Goal: Information Seeking & Learning: Learn about a topic

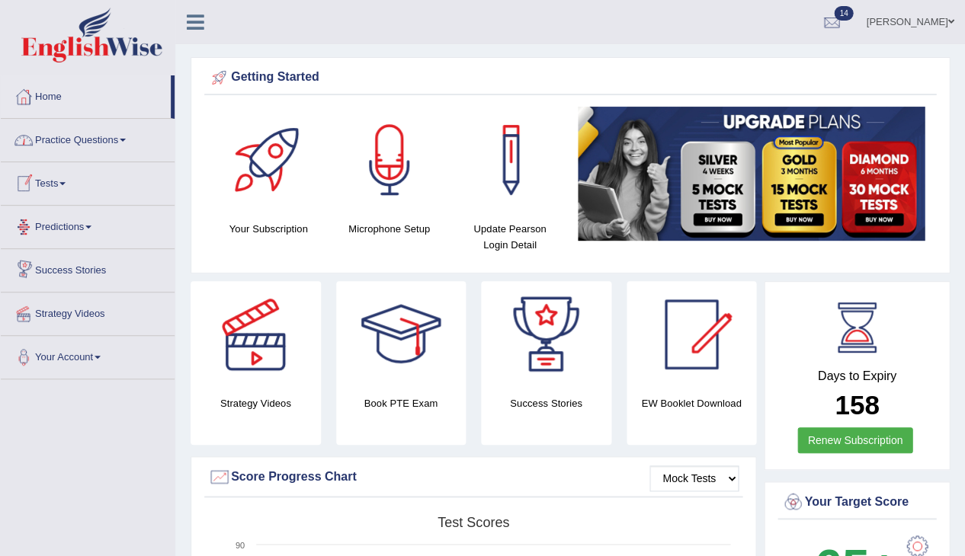
click at [86, 136] on link "Practice Questions" at bounding box center [88, 138] width 174 height 38
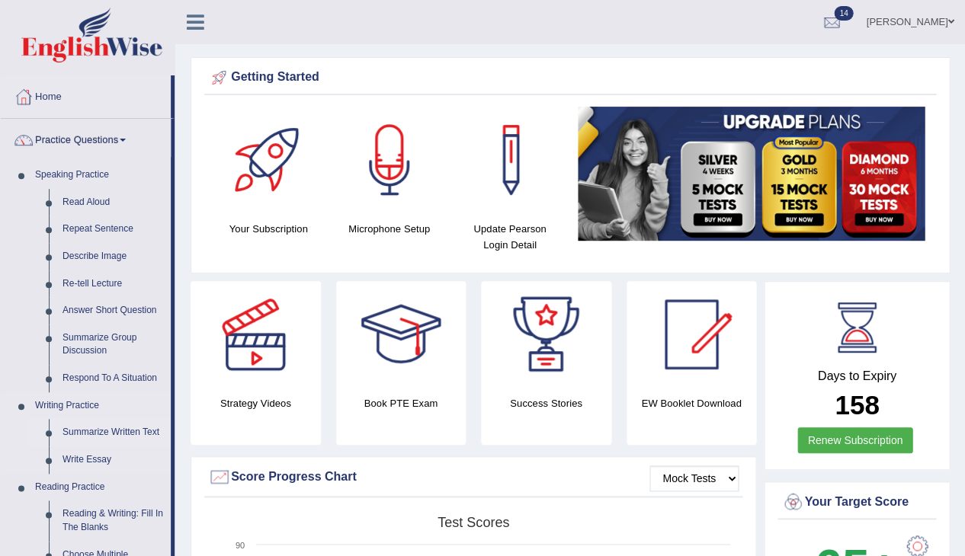
click at [80, 437] on link "Summarize Written Text" at bounding box center [113, 432] width 115 height 27
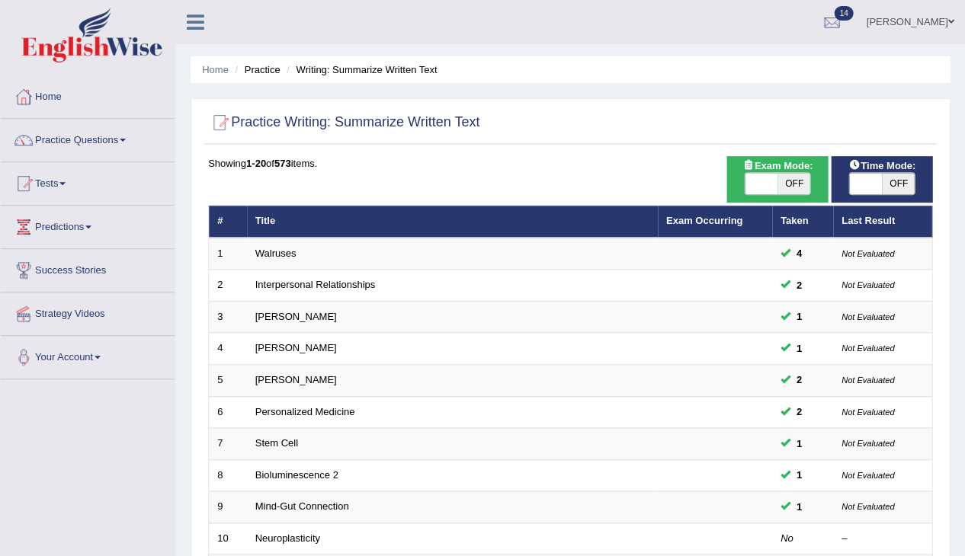
click at [780, 173] on span "OFF" at bounding box center [793, 183] width 33 height 21
checkbox input "true"
click at [900, 183] on span "OFF" at bounding box center [907, 183] width 33 height 21
checkbox input "true"
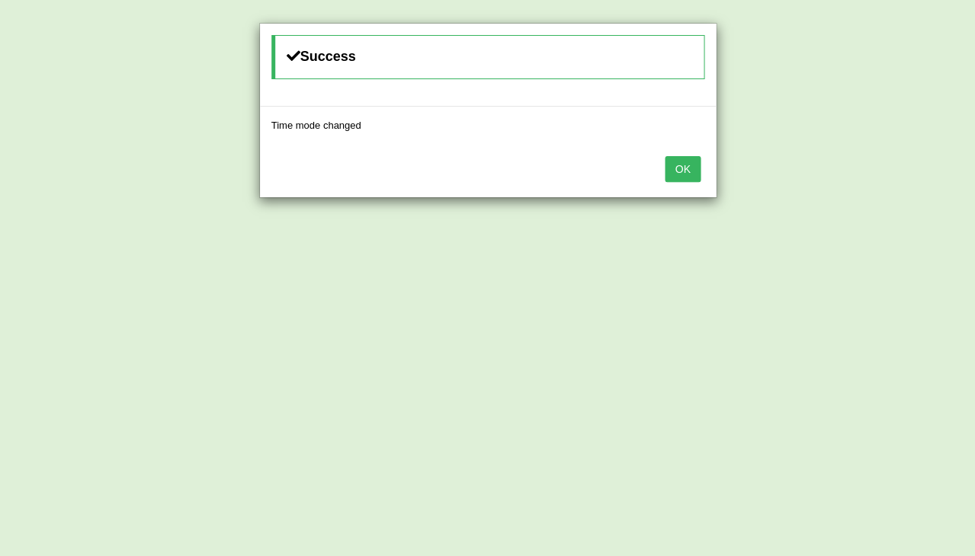
click at [680, 162] on button "OK" at bounding box center [682, 169] width 35 height 26
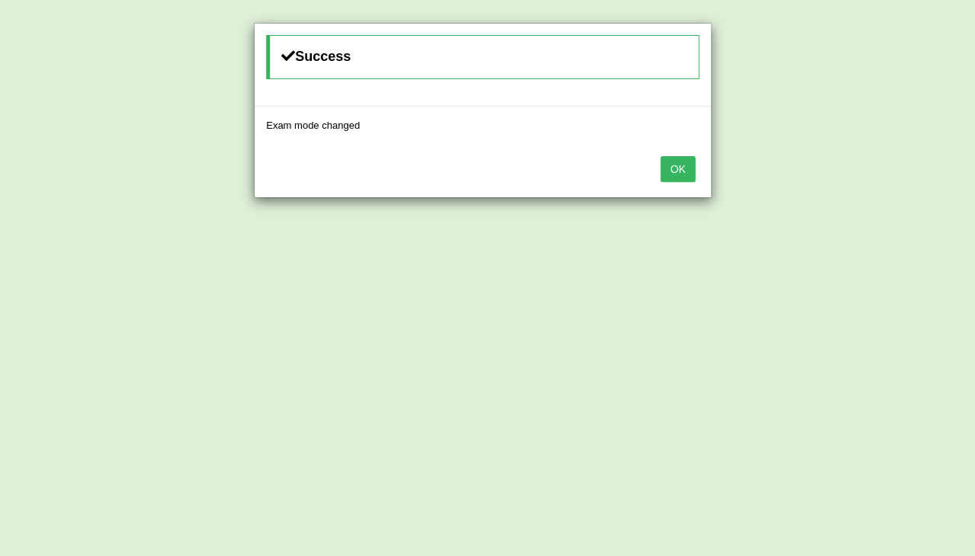
click at [680, 162] on button "OK" at bounding box center [677, 169] width 35 height 26
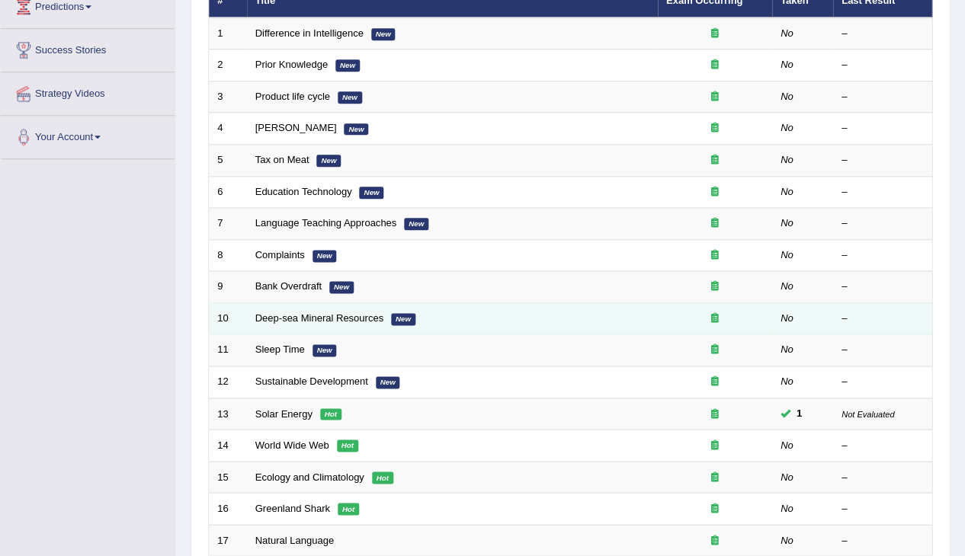
scroll to position [239, 0]
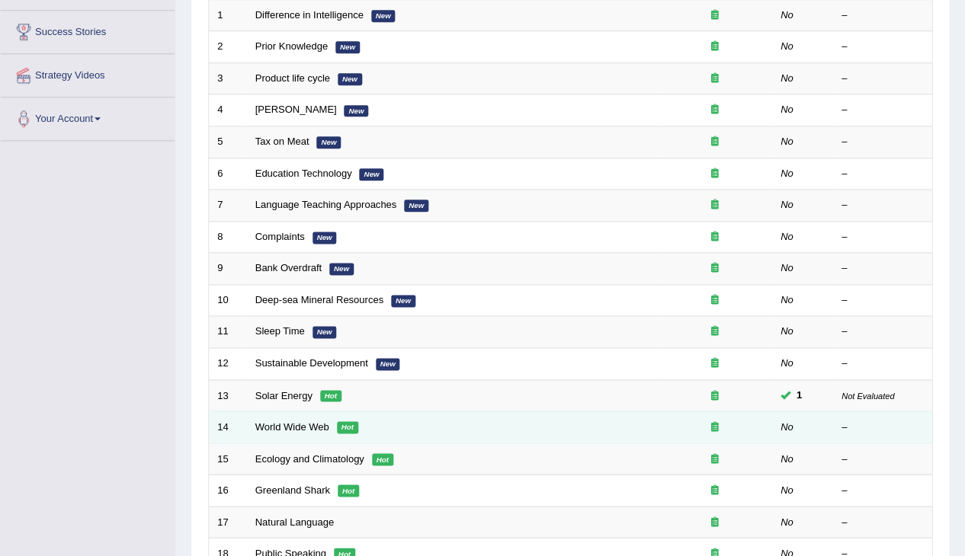
click at [513, 425] on td "World Wide Web Hot" at bounding box center [452, 428] width 411 height 32
click at [311, 422] on link "World Wide Web" at bounding box center [292, 426] width 74 height 11
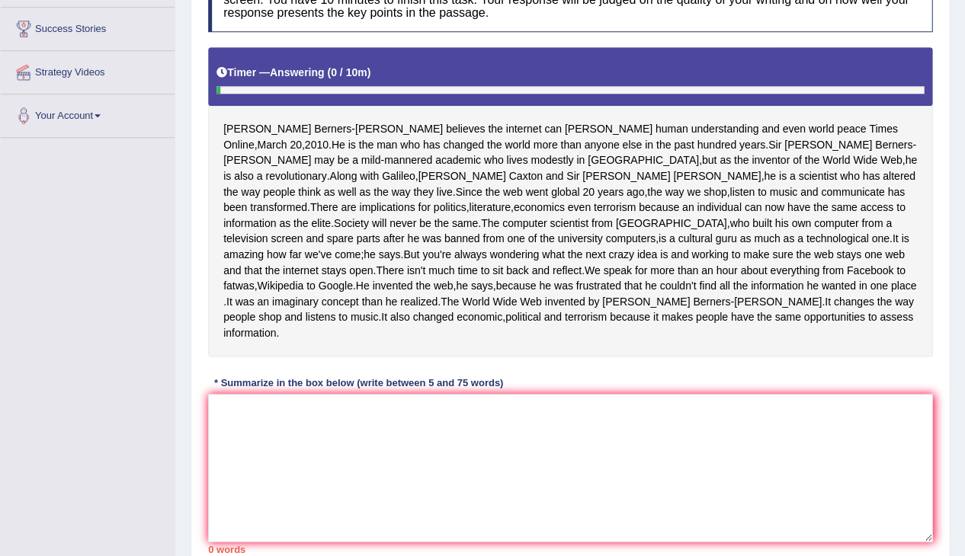
scroll to position [242, 0]
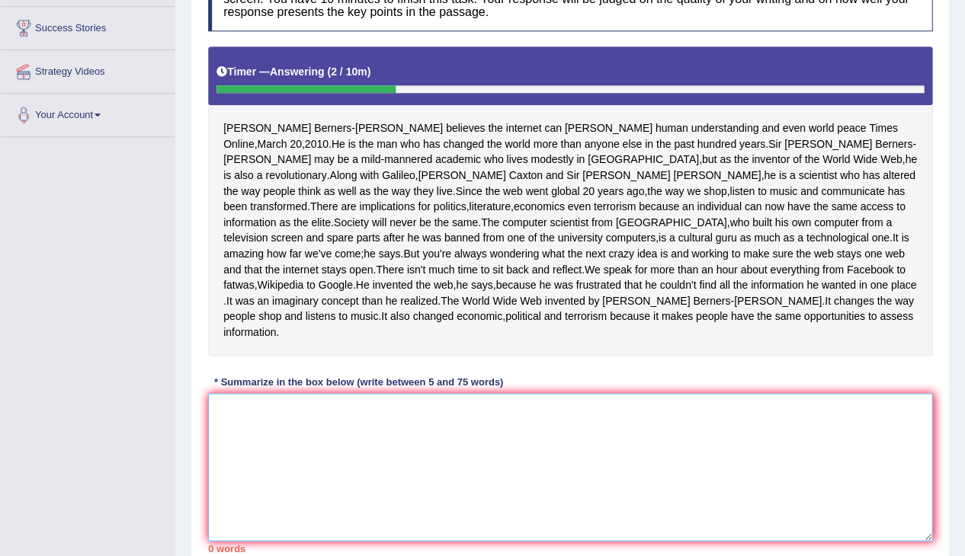
click at [333, 408] on textarea at bounding box center [570, 467] width 724 height 148
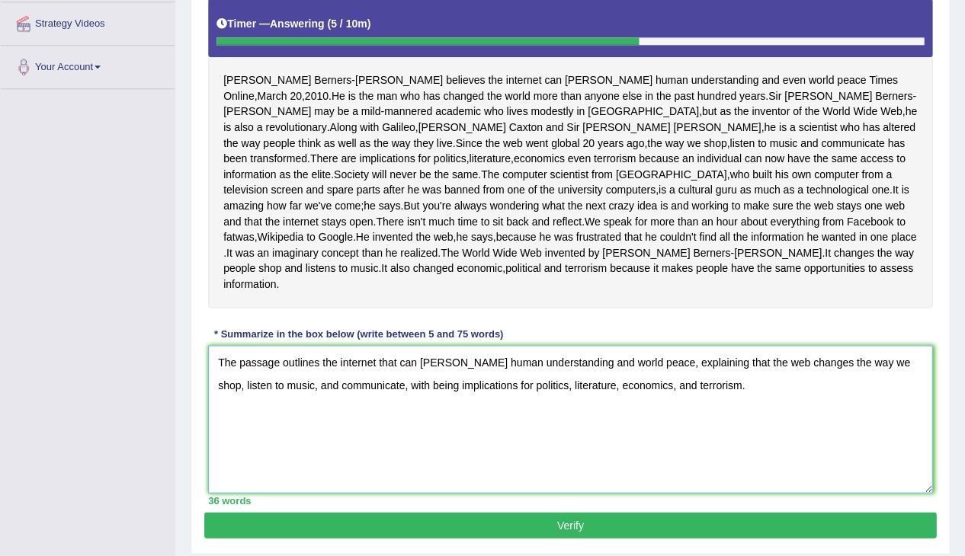
scroll to position [291, 0]
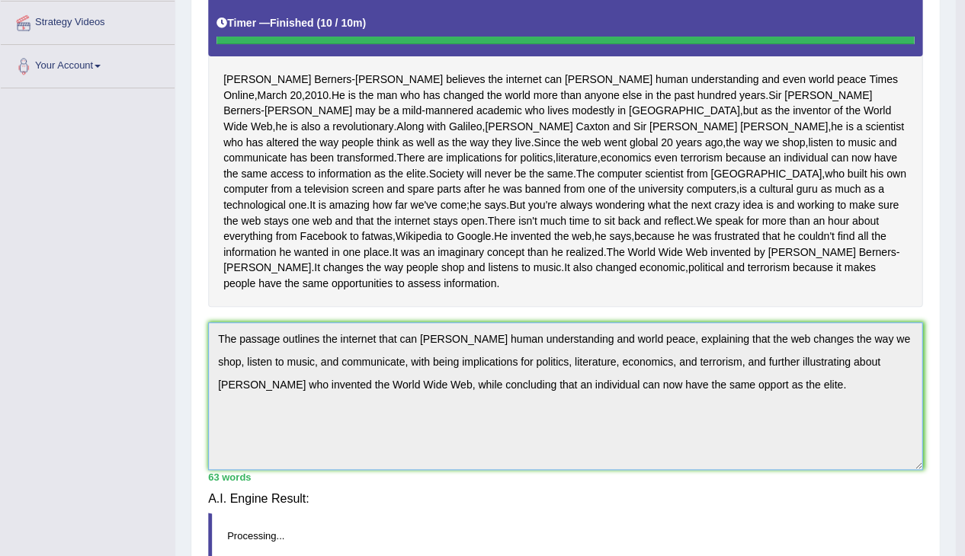
type textarea "The passage outlines the internet that can [PERSON_NAME] human understanding an…"
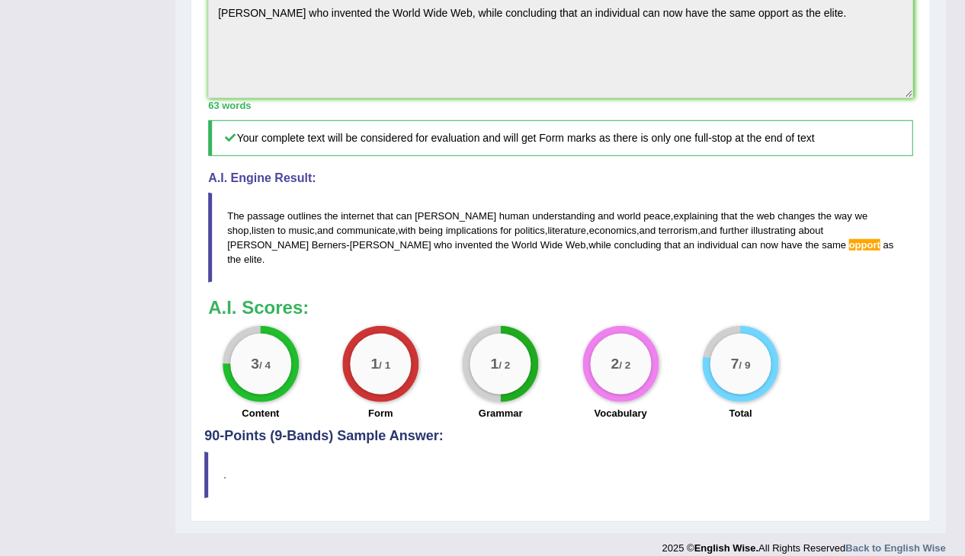
scroll to position [0, 0]
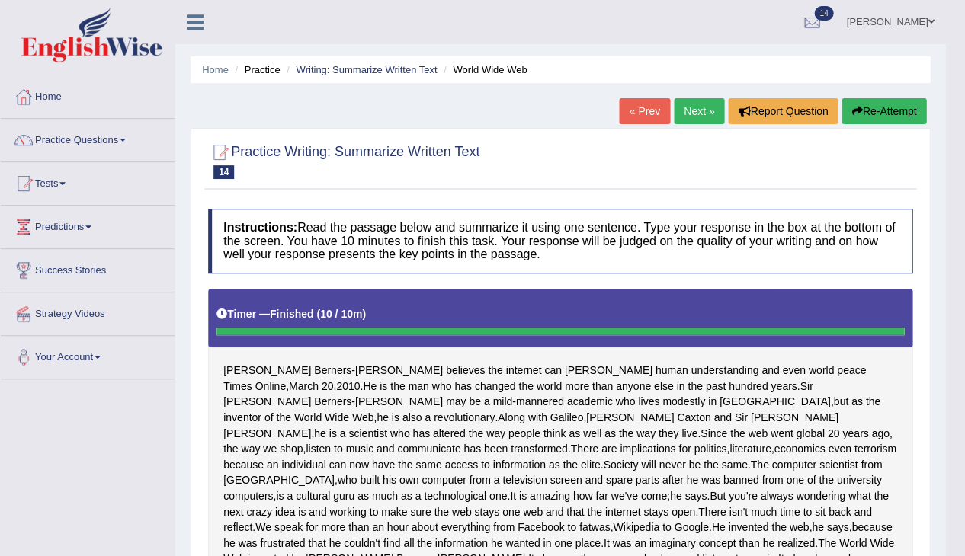
click at [887, 107] on button "Re-Attempt" at bounding box center [883, 111] width 85 height 26
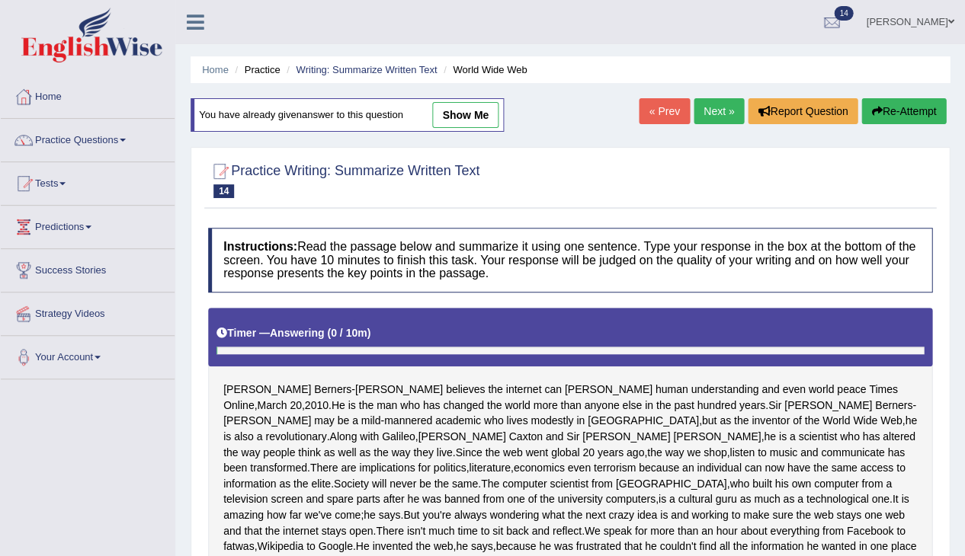
scroll to position [360, 0]
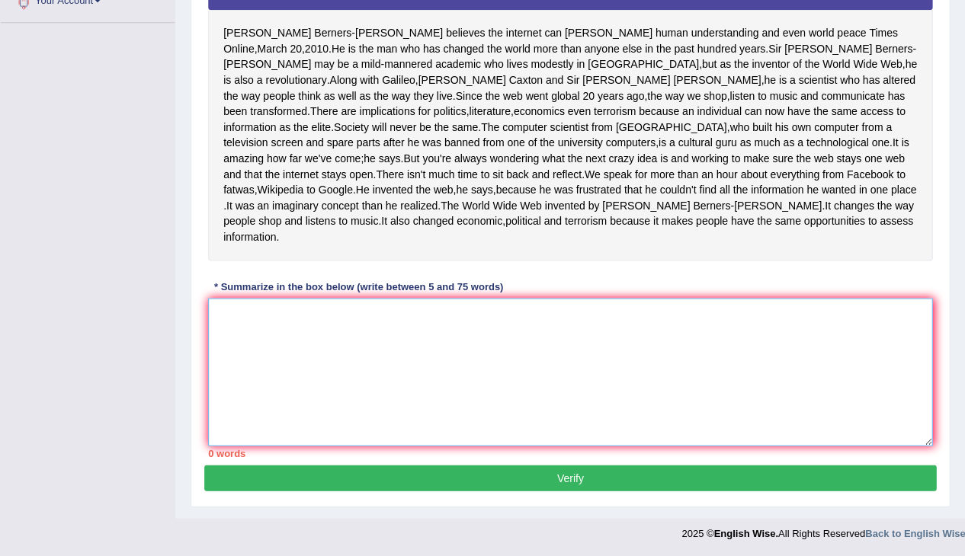
click at [596, 352] on textarea at bounding box center [570, 372] width 724 height 148
paste textarea "The passage outlines the internet that can foster human understanding and world…"
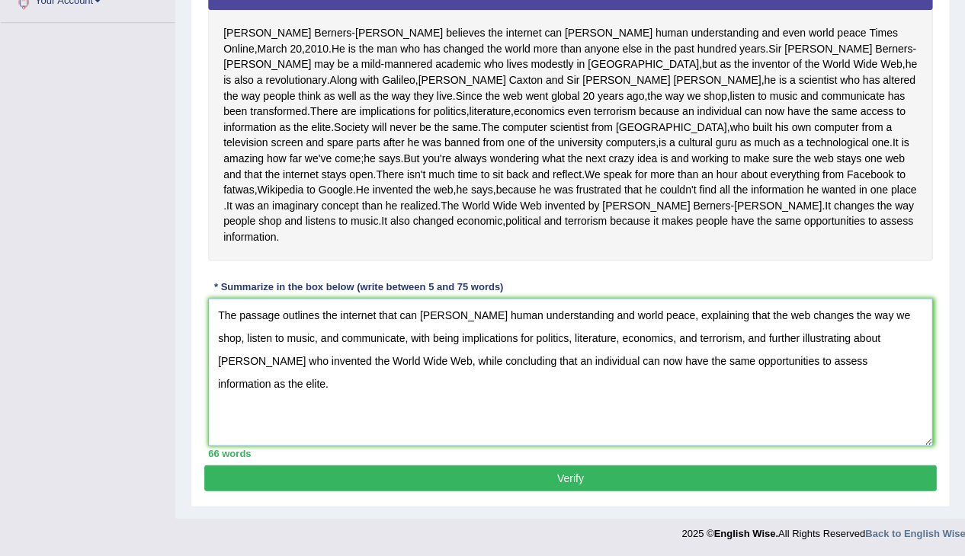
type textarea "The passage outlines the internet that can foster human understanding and world…"
click at [642, 483] on button "Verify" at bounding box center [570, 478] width 732 height 26
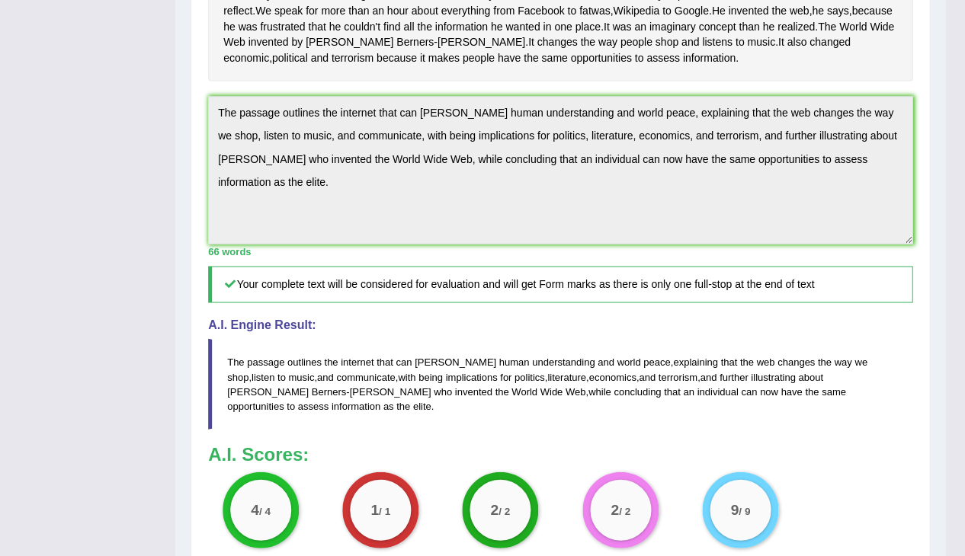
scroll to position [612, 0]
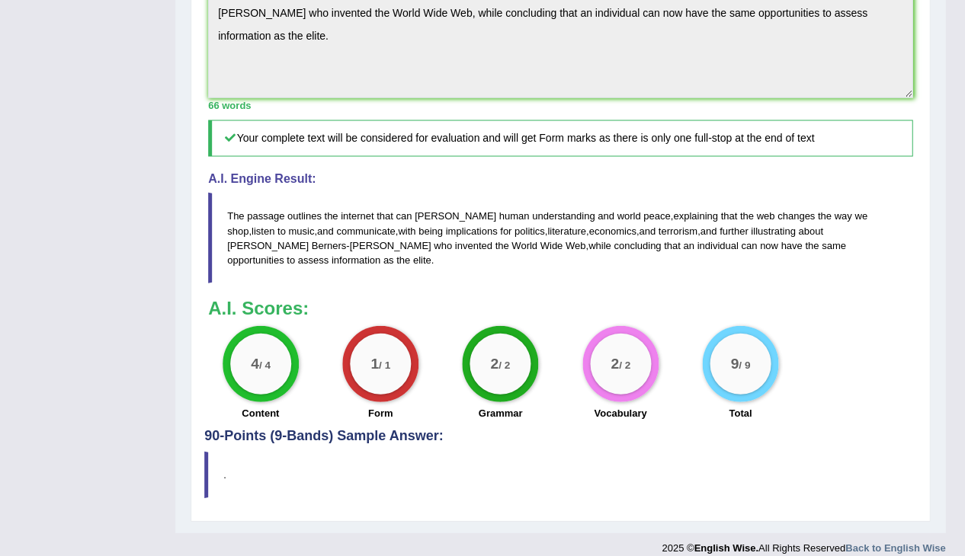
drag, startPoint x: 872, startPoint y: 256, endPoint x: 219, endPoint y: 212, distance: 653.9
click at [219, 212] on blockquote "The passage outlines the internet that can foster human understanding and world…" at bounding box center [560, 237] width 704 height 90
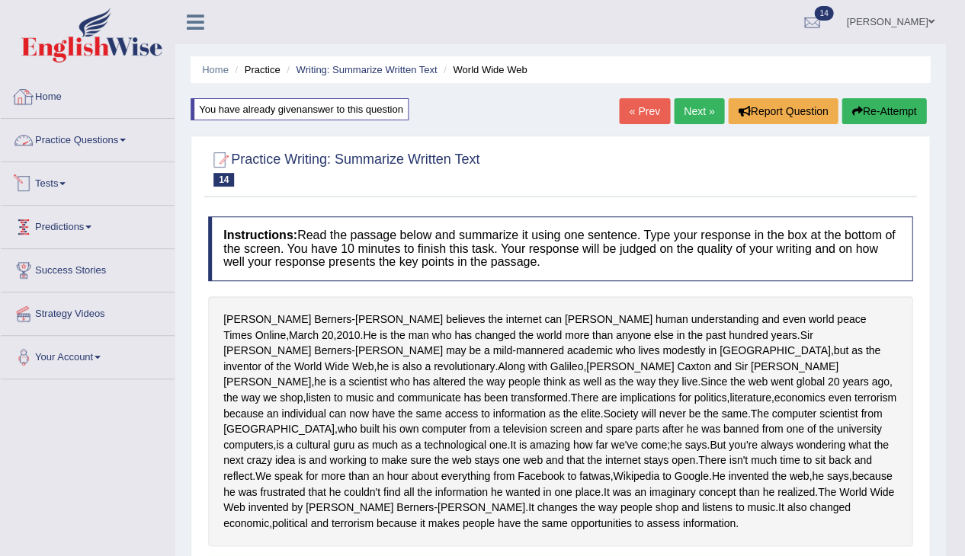
click at [59, 99] on link "Home" at bounding box center [88, 94] width 174 height 38
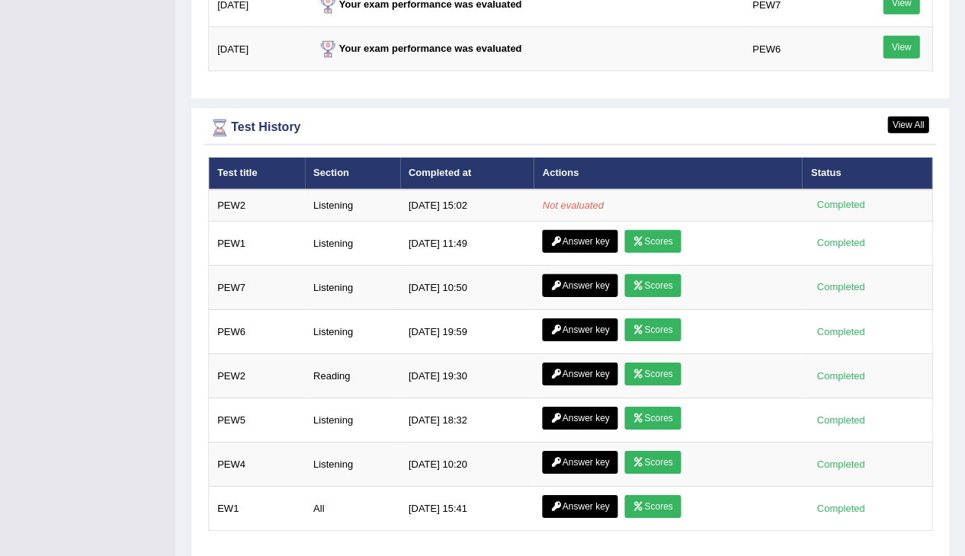
scroll to position [2038, 0]
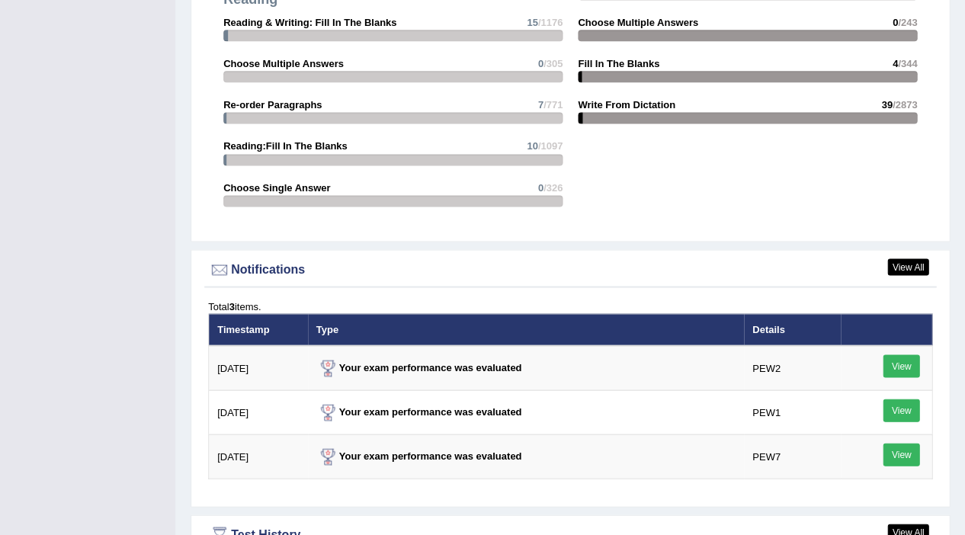
scroll to position [1754, 0]
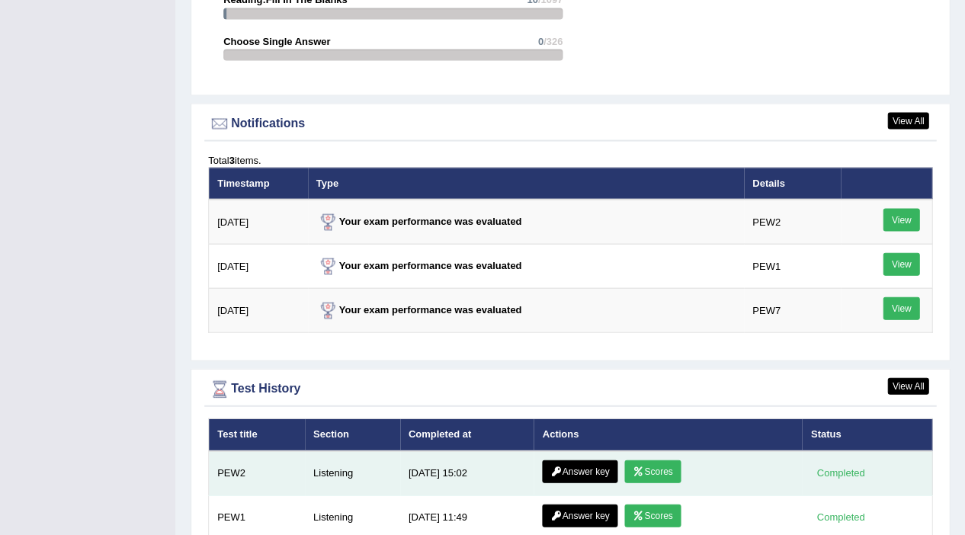
click at [645, 460] on link "Scores" at bounding box center [652, 471] width 56 height 23
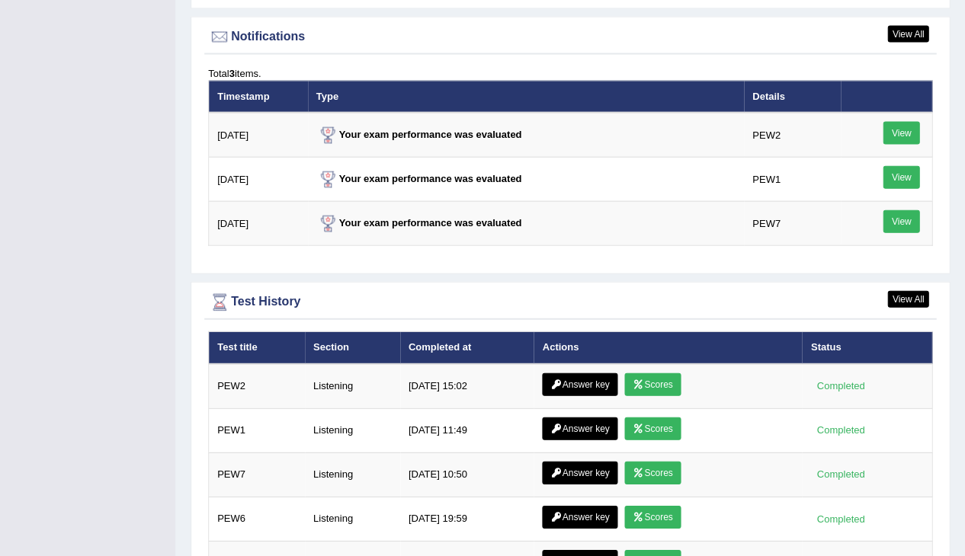
scroll to position [2008, 0]
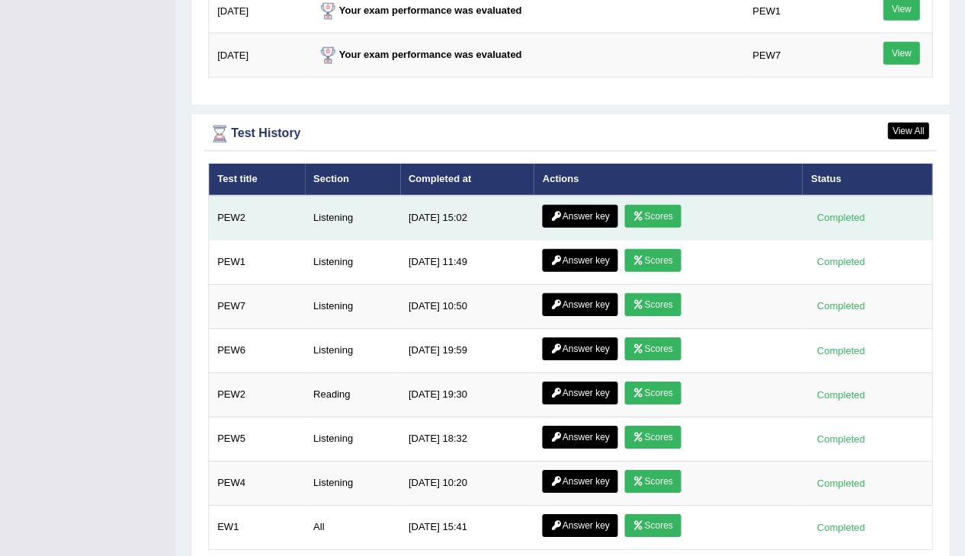
click at [564, 205] on link "Answer key" at bounding box center [579, 216] width 75 height 23
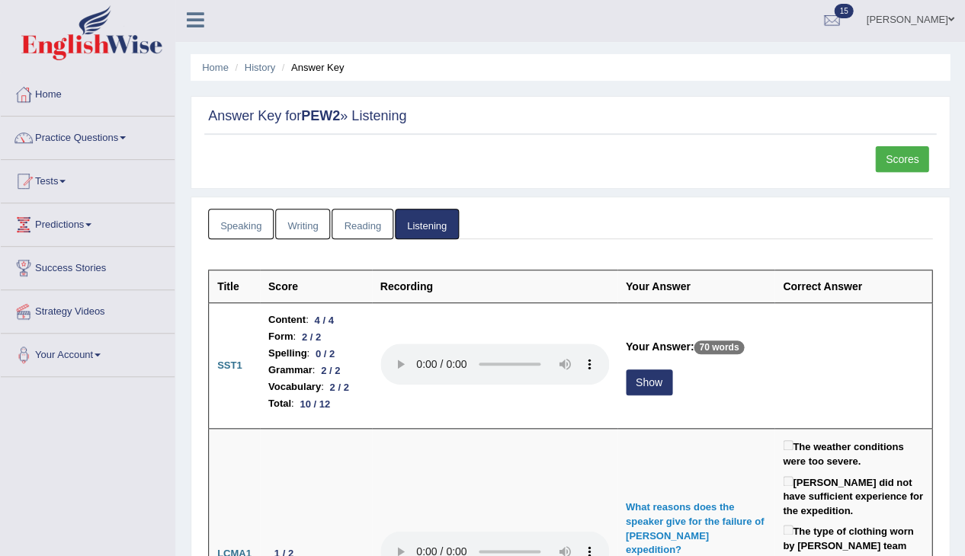
scroll to position [108, 0]
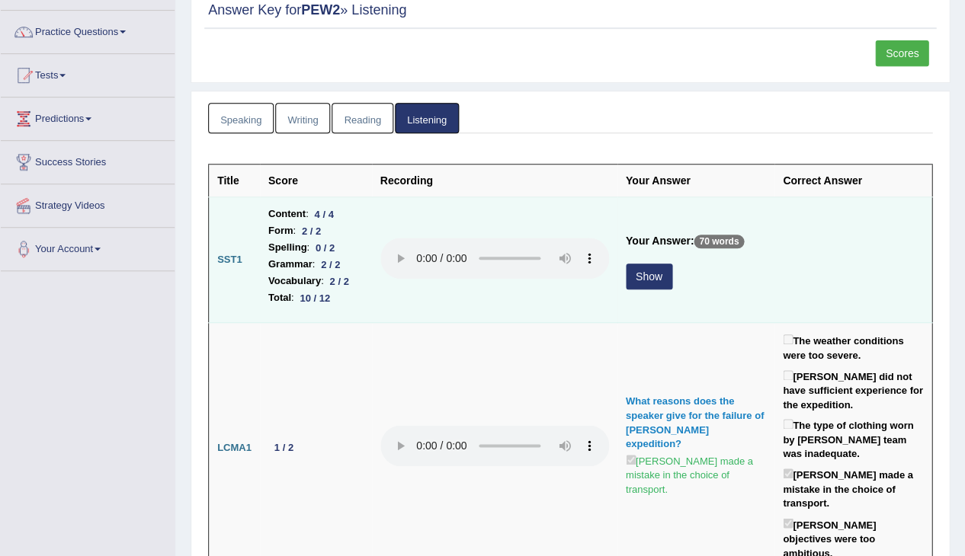
click at [643, 277] on button "Show" at bounding box center [649, 277] width 46 height 26
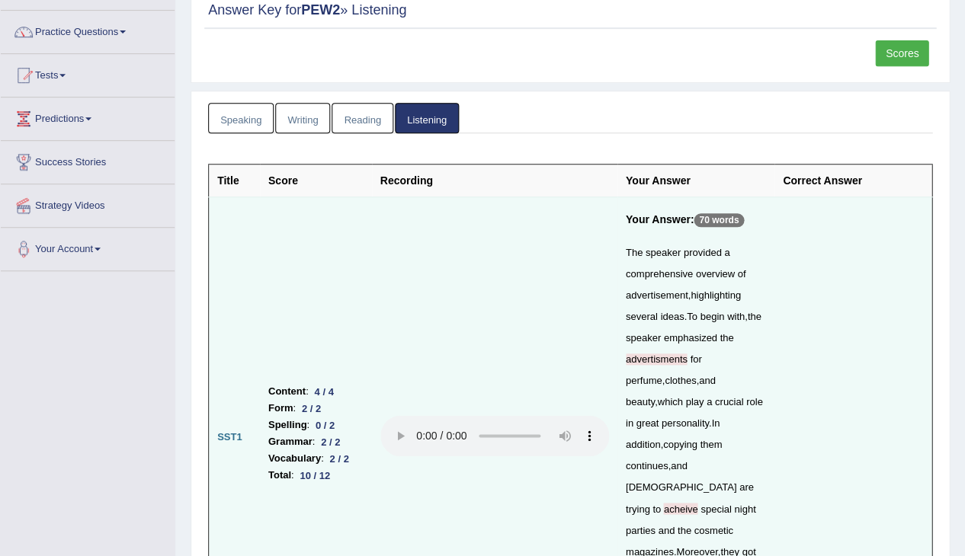
click at [643, 355] on span "advertisments" at bounding box center [657, 359] width 62 height 11
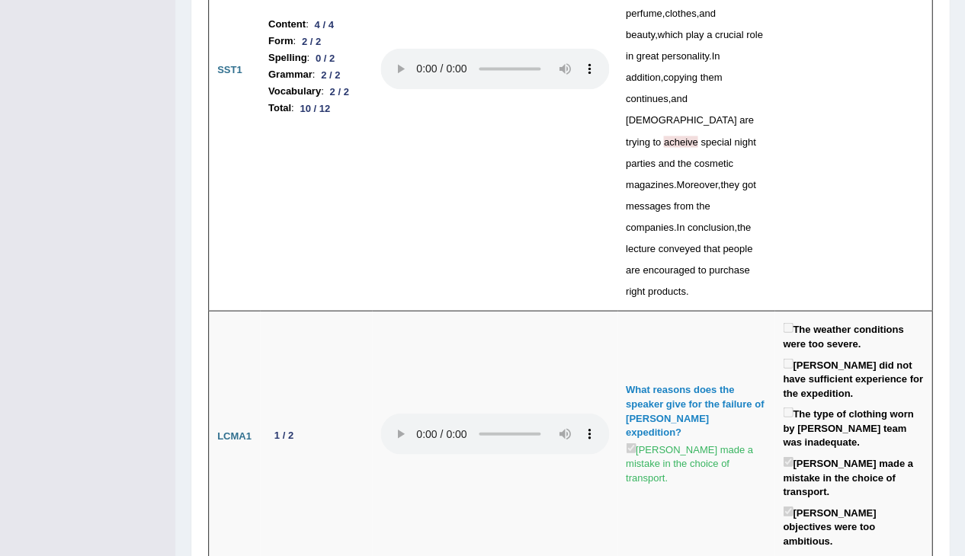
scroll to position [489, 0]
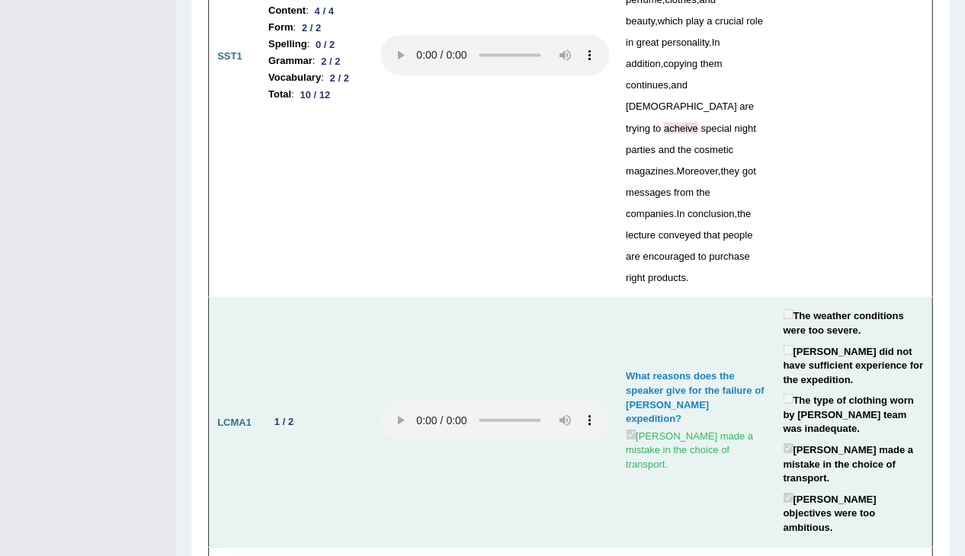
click at [417, 399] on audio at bounding box center [494, 419] width 229 height 41
drag, startPoint x: 443, startPoint y: 325, endPoint x: 432, endPoint y: 325, distance: 10.7
click at [442, 399] on audio at bounding box center [494, 419] width 229 height 41
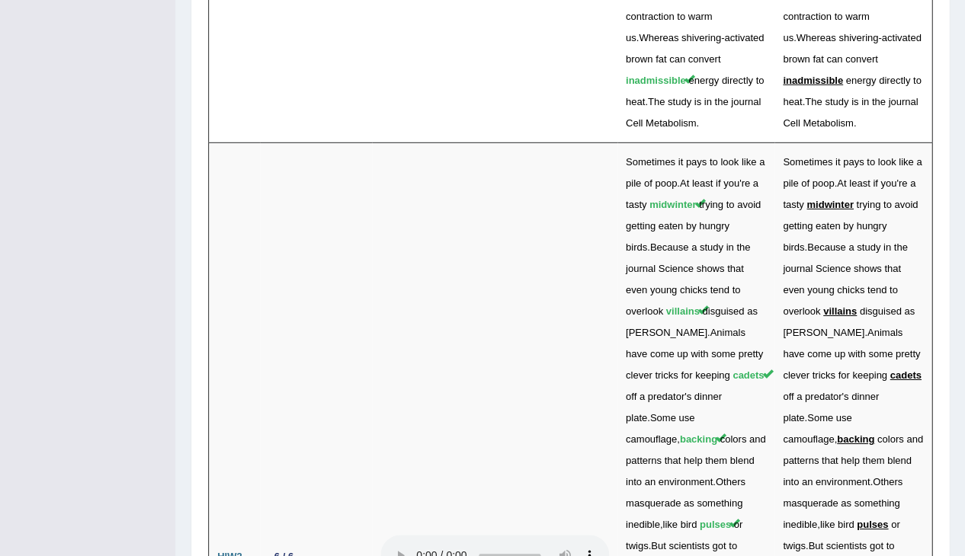
scroll to position [4613, 0]
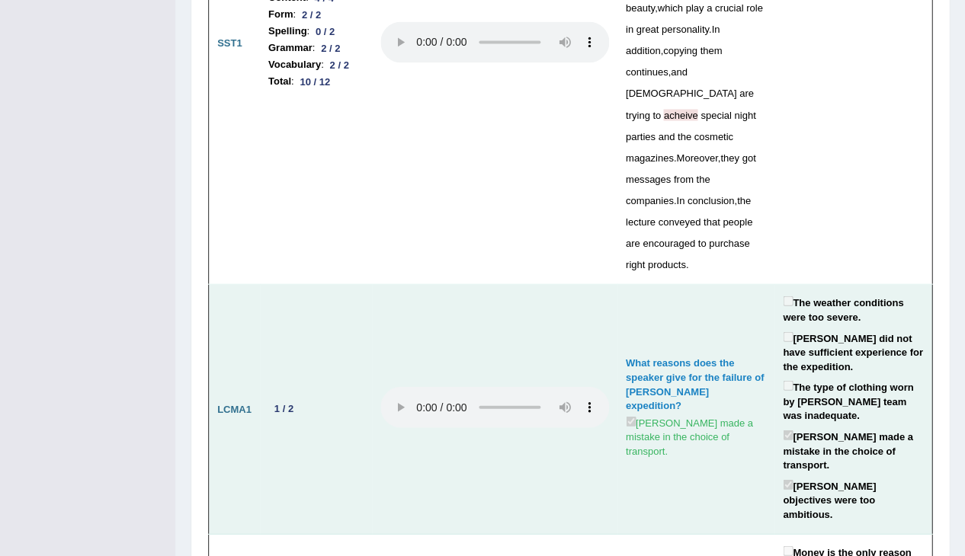
scroll to position [1064, 0]
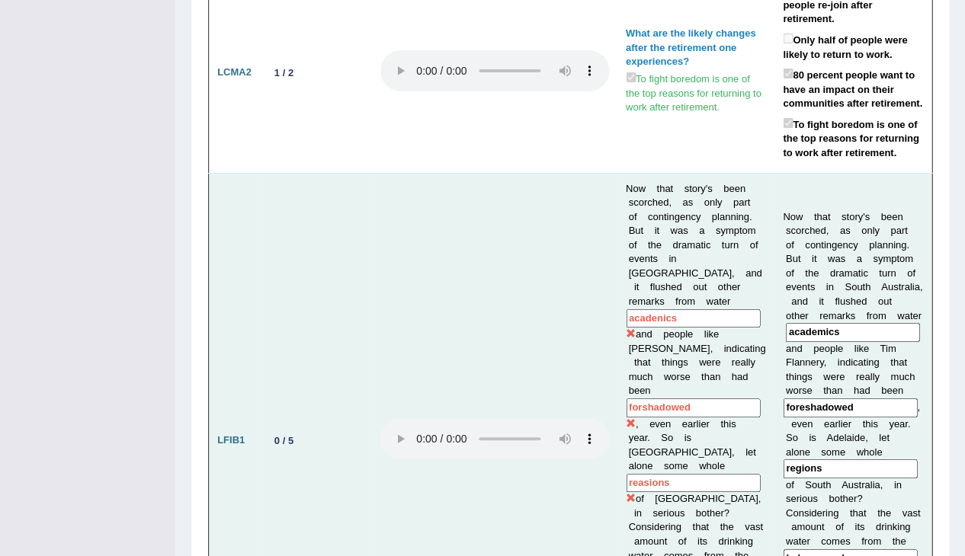
click at [422, 418] on audio at bounding box center [494, 438] width 229 height 41
click at [424, 418] on audio at bounding box center [494, 438] width 229 height 41
click at [417, 418] on audio at bounding box center [494, 438] width 229 height 41
click at [416, 418] on audio at bounding box center [494, 438] width 229 height 41
click at [419, 418] on audio at bounding box center [494, 438] width 229 height 41
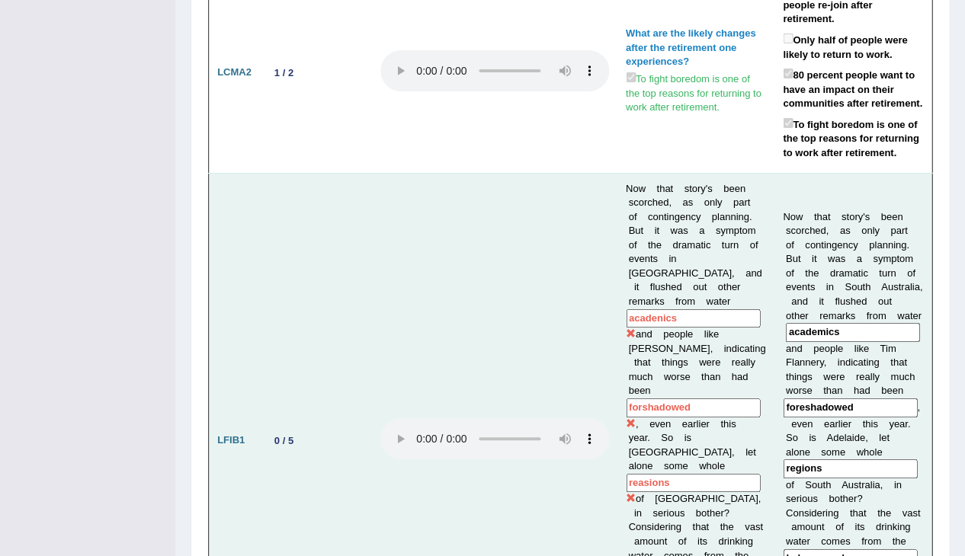
click at [419, 418] on audio at bounding box center [494, 438] width 229 height 41
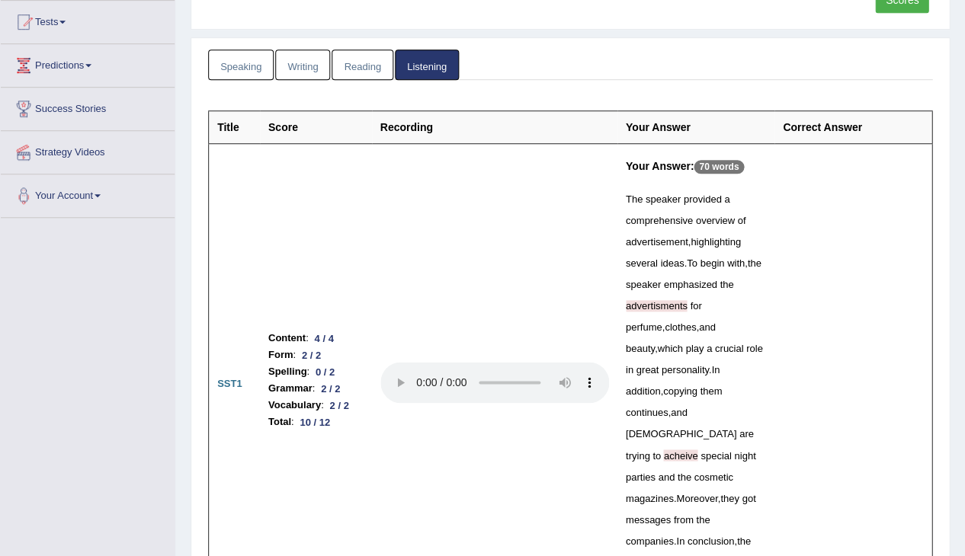
scroll to position [0, 0]
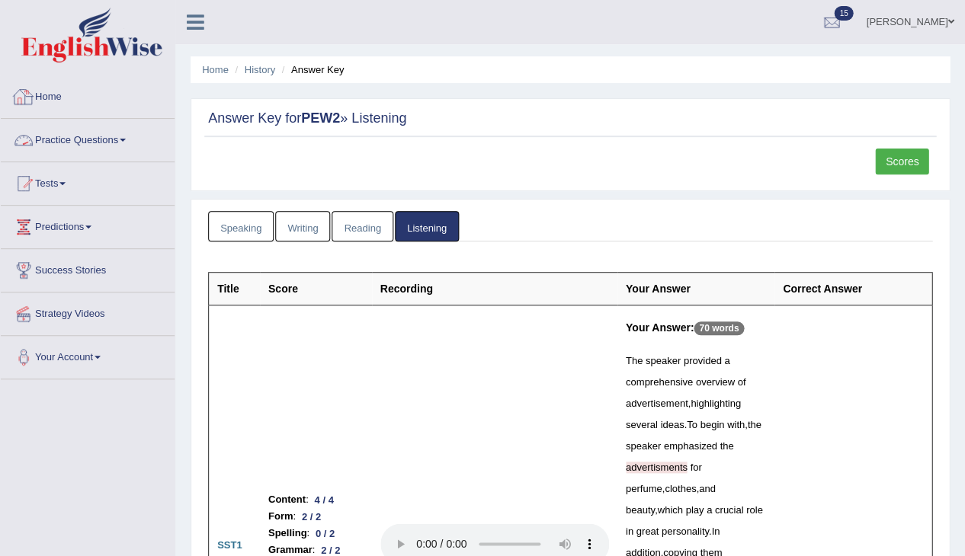
click at [64, 100] on link "Home" at bounding box center [88, 94] width 174 height 38
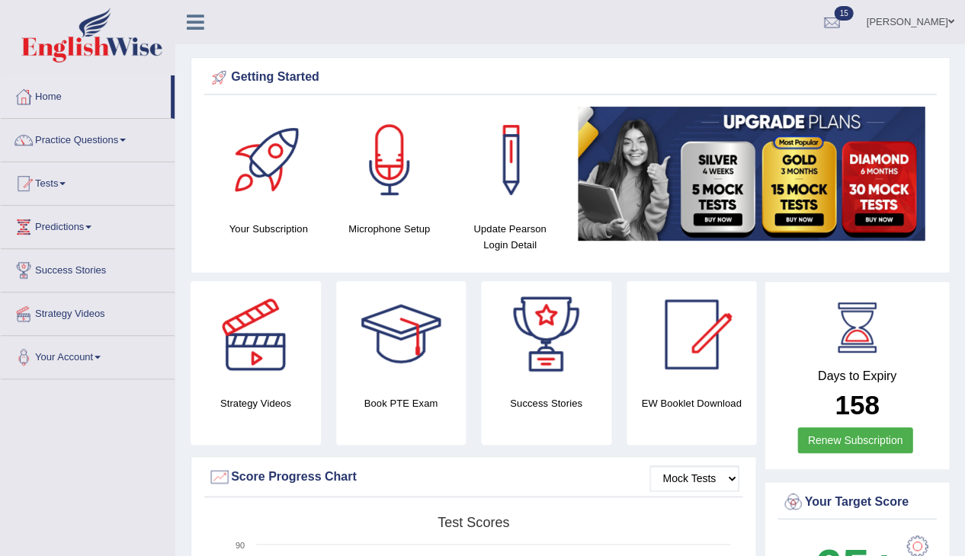
click at [101, 138] on link "Practice Questions" at bounding box center [88, 138] width 174 height 38
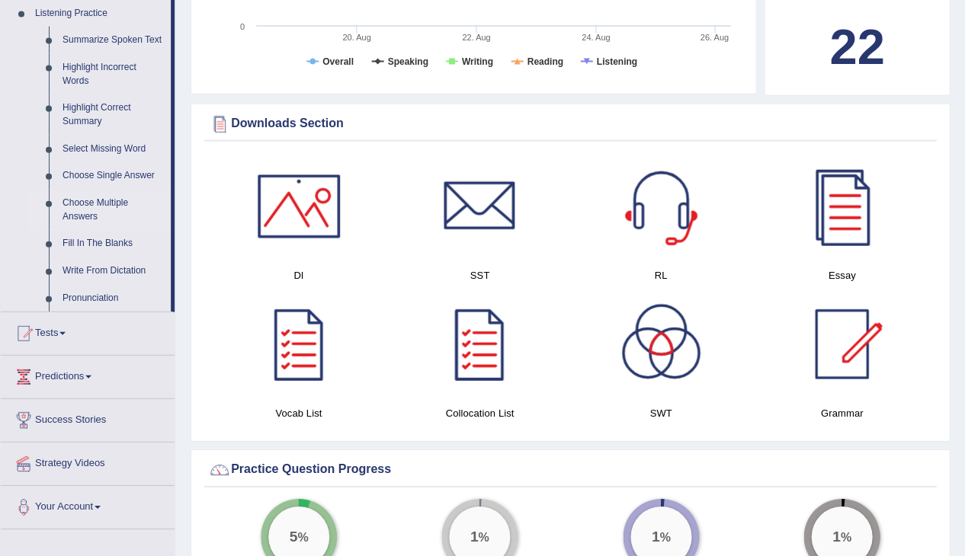
scroll to position [666, 0]
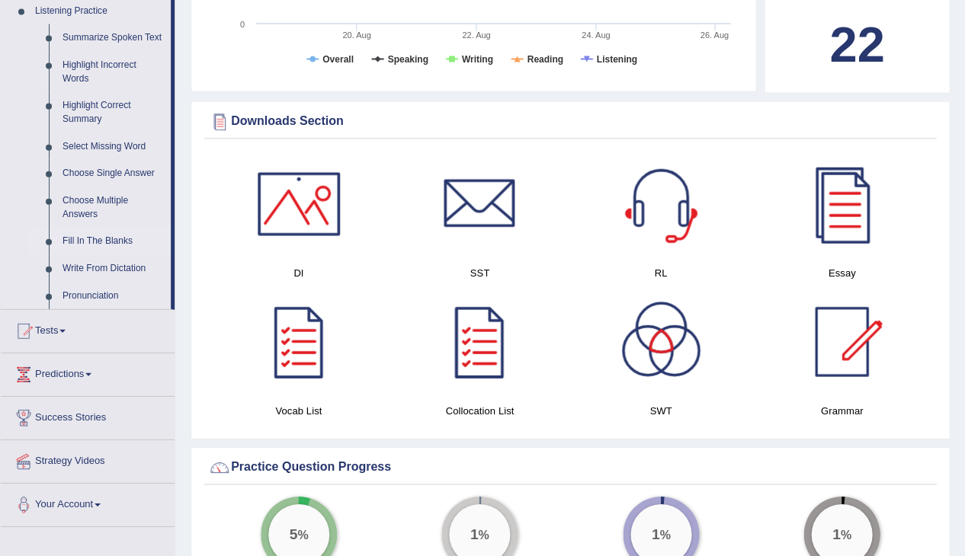
click at [93, 244] on link "Fill In The Blanks" at bounding box center [113, 241] width 115 height 27
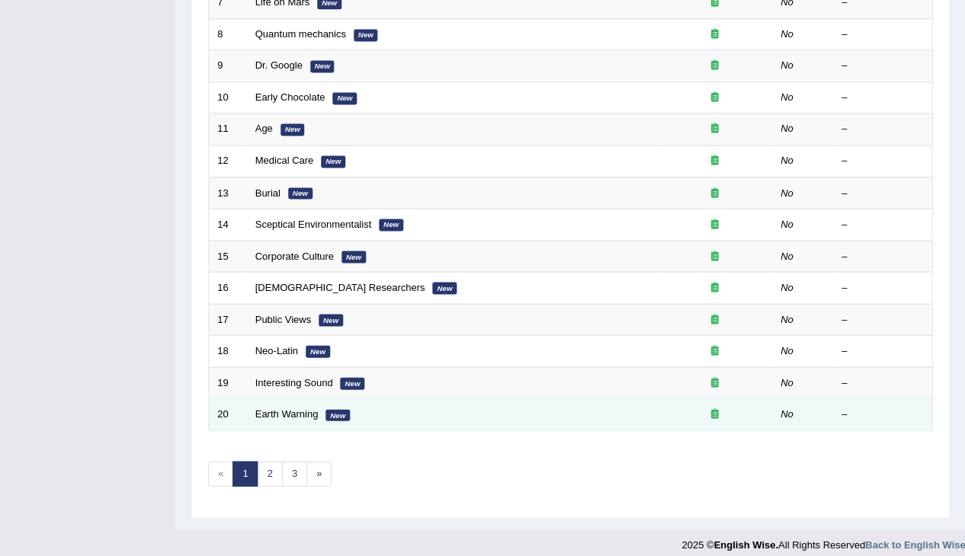
scroll to position [437, 0]
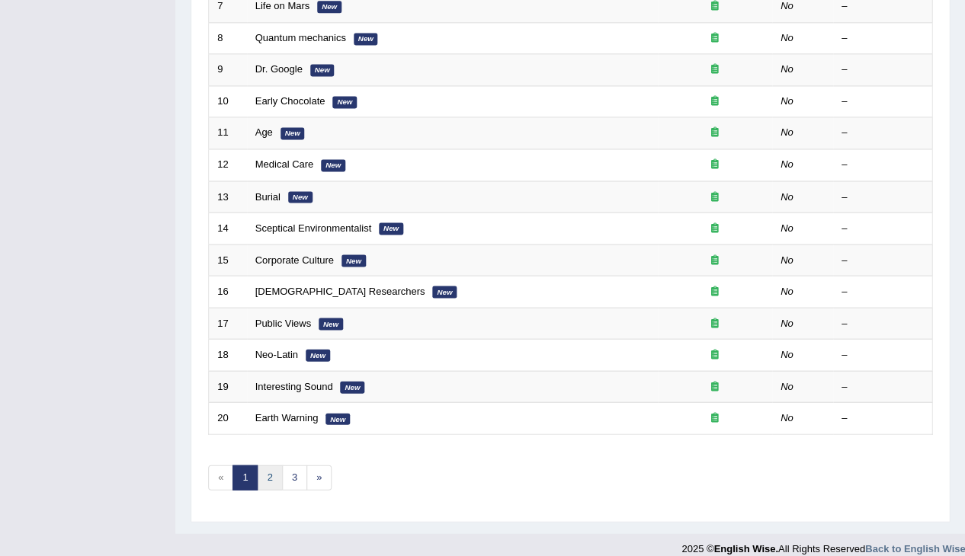
click at [268, 465] on link "2" at bounding box center [269, 477] width 25 height 25
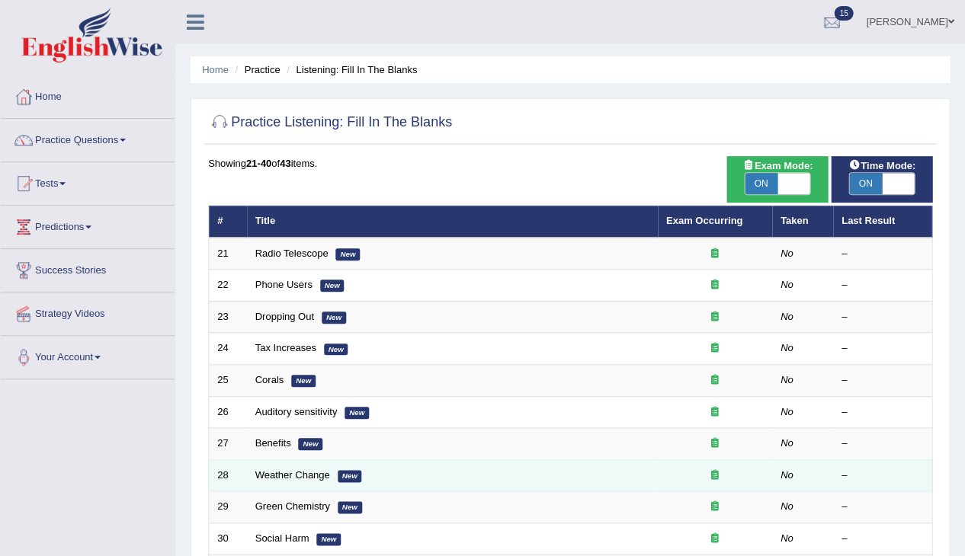
scroll to position [441, 0]
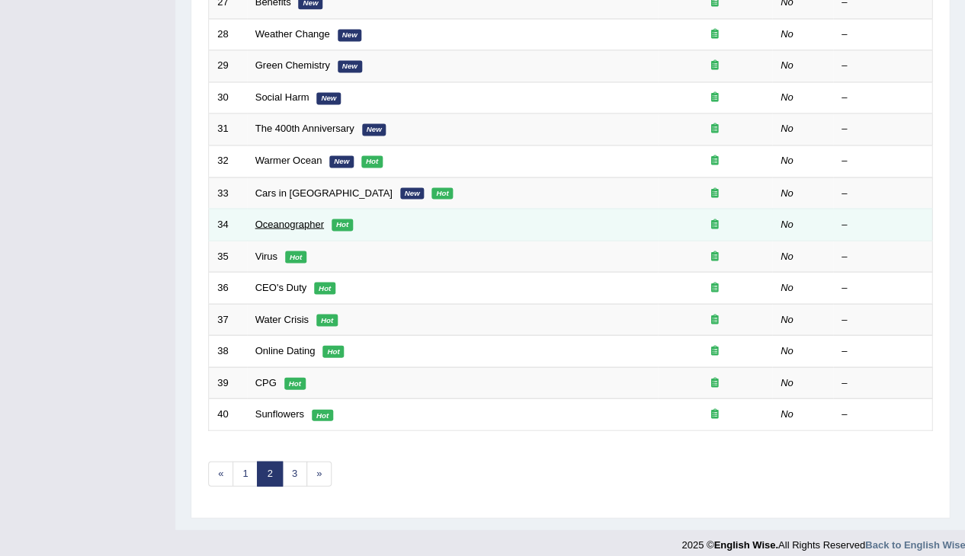
click at [281, 219] on link "Oceanographer" at bounding box center [289, 223] width 69 height 11
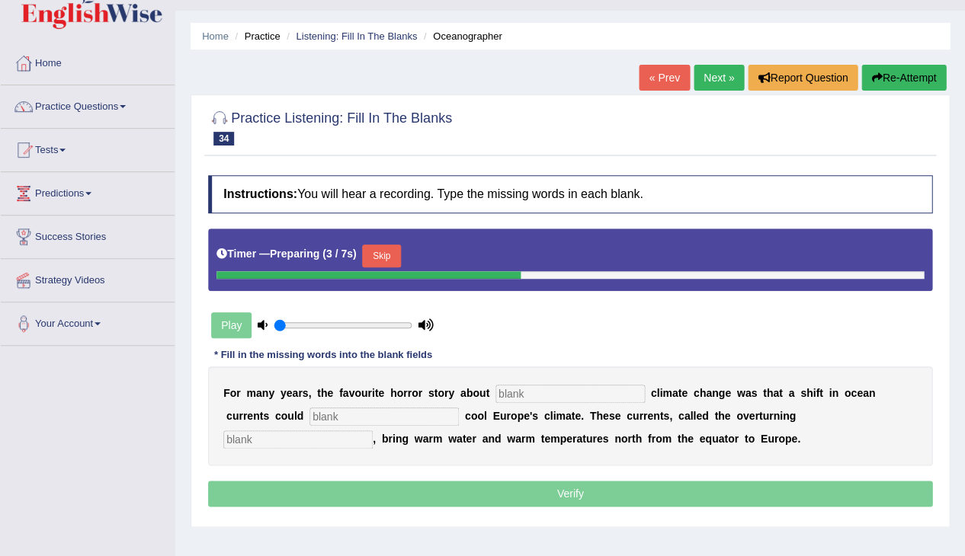
scroll to position [98, 0]
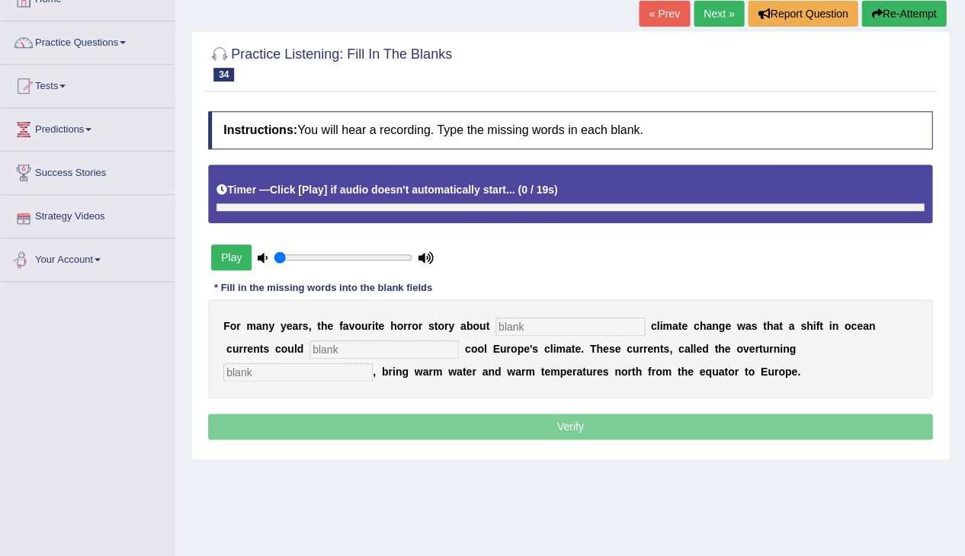
click at [217, 250] on button "Play" at bounding box center [231, 258] width 40 height 26
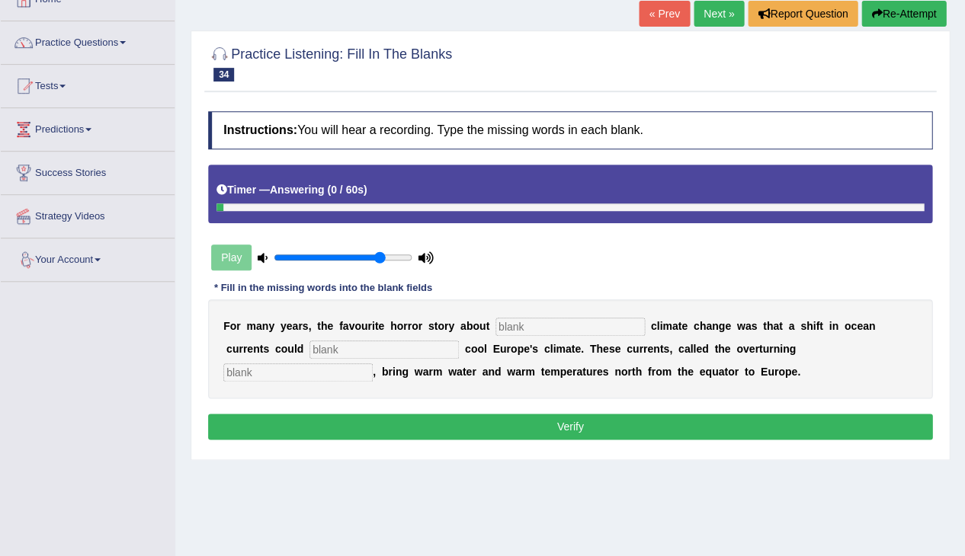
type input "0.8"
click at [376, 252] on input "range" at bounding box center [343, 258] width 139 height 12
click at [547, 322] on input "text" at bounding box center [569, 327] width 149 height 18
type input "abrupt"
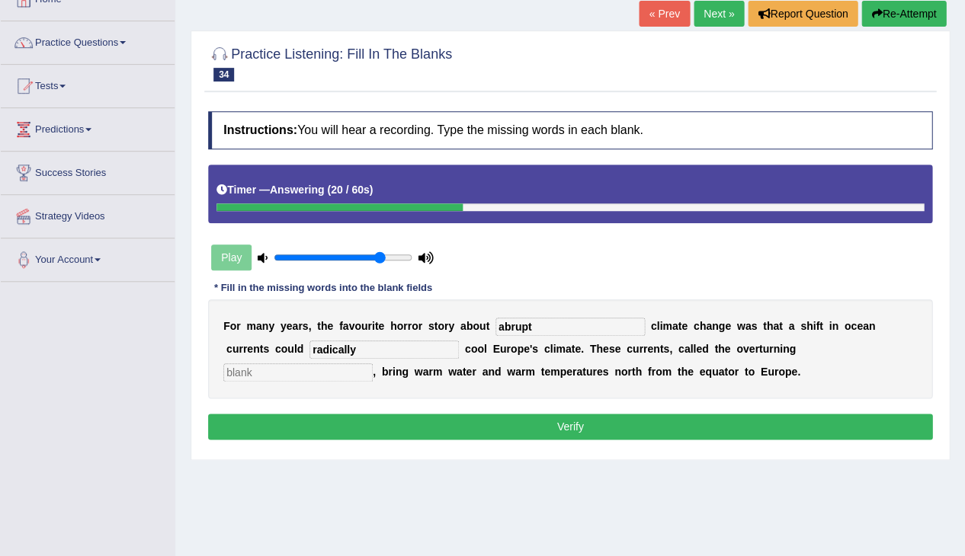
type input "radically"
type input "circulation"
click at [529, 423] on button "Verify" at bounding box center [570, 427] width 724 height 26
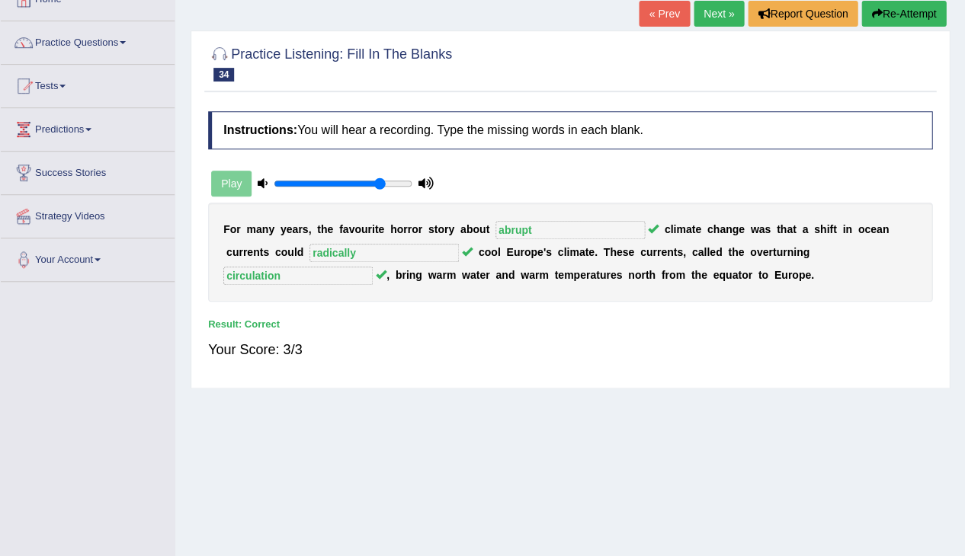
scroll to position [101, 0]
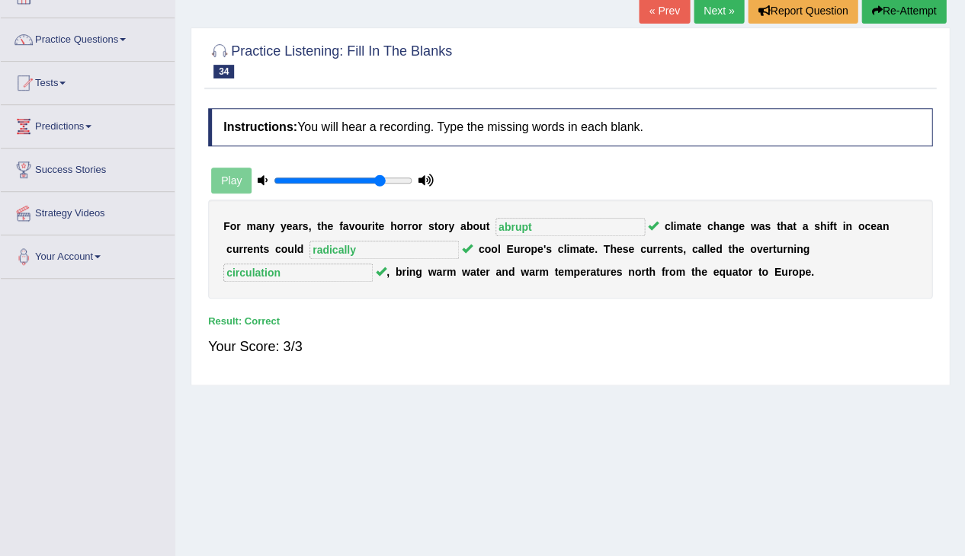
click at [694, 10] on link "Next »" at bounding box center [719, 11] width 50 height 26
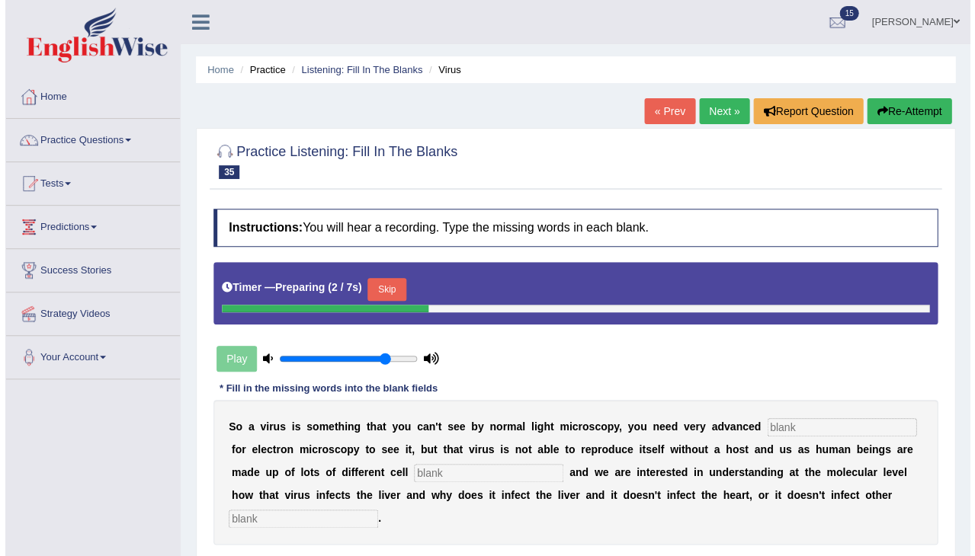
scroll to position [244, 0]
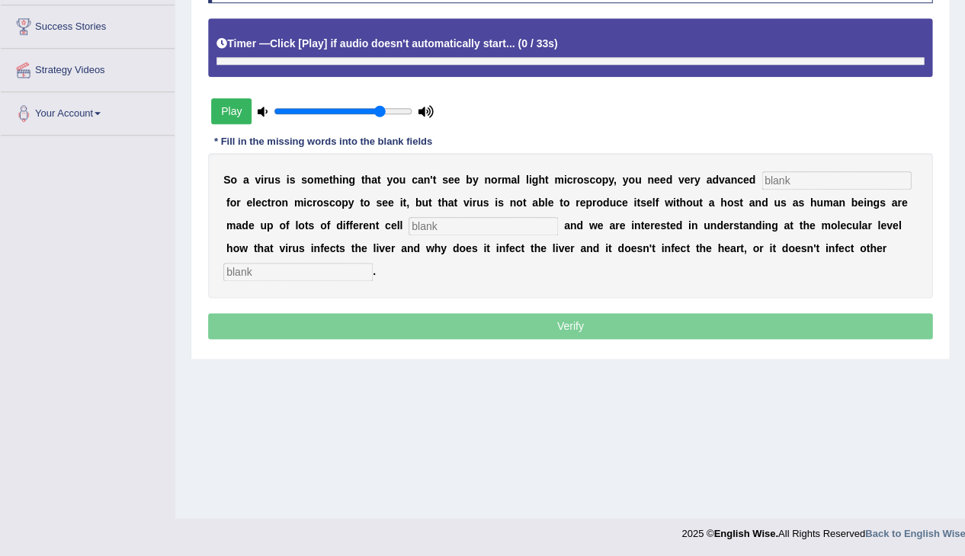
click at [239, 115] on button "Play" at bounding box center [231, 111] width 40 height 26
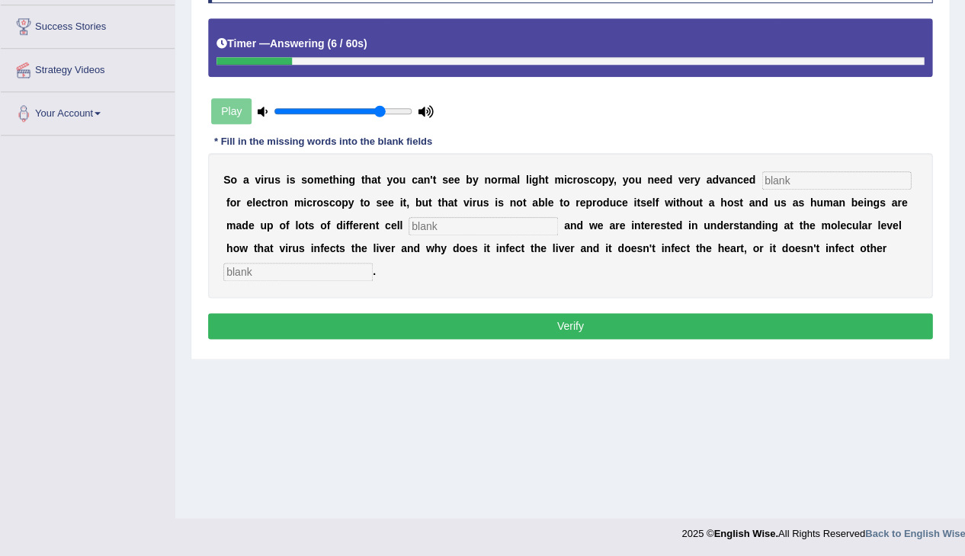
click at [818, 178] on input "text" at bounding box center [835, 180] width 149 height 18
type input "techniques"
type input "types"
type input "tissues"
click at [706, 319] on button "Verify" at bounding box center [570, 326] width 724 height 26
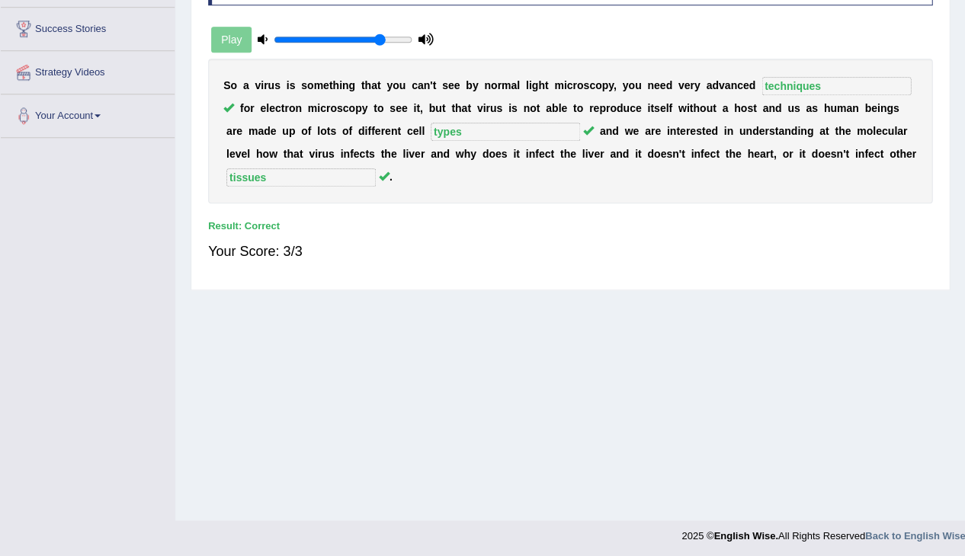
scroll to position [30, 0]
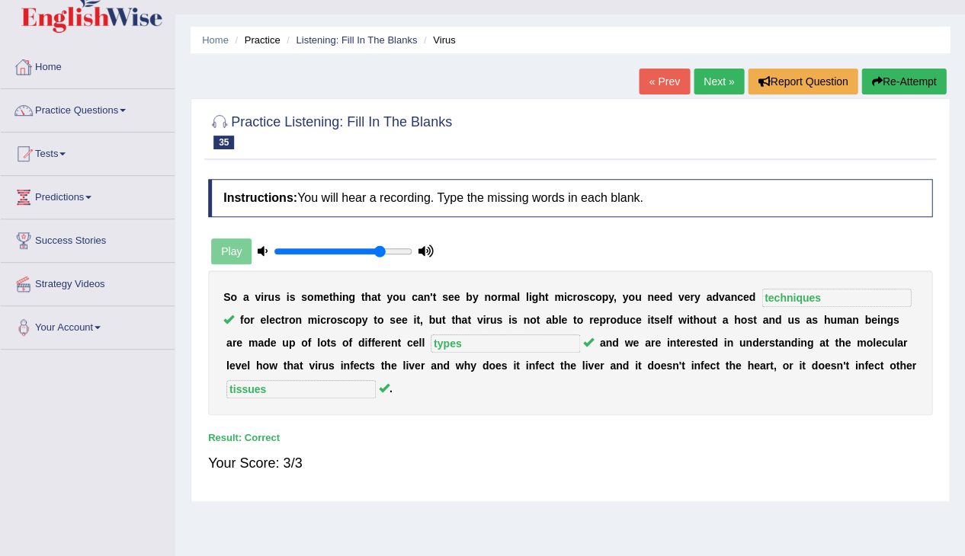
click at [710, 88] on link "Next »" at bounding box center [719, 82] width 50 height 26
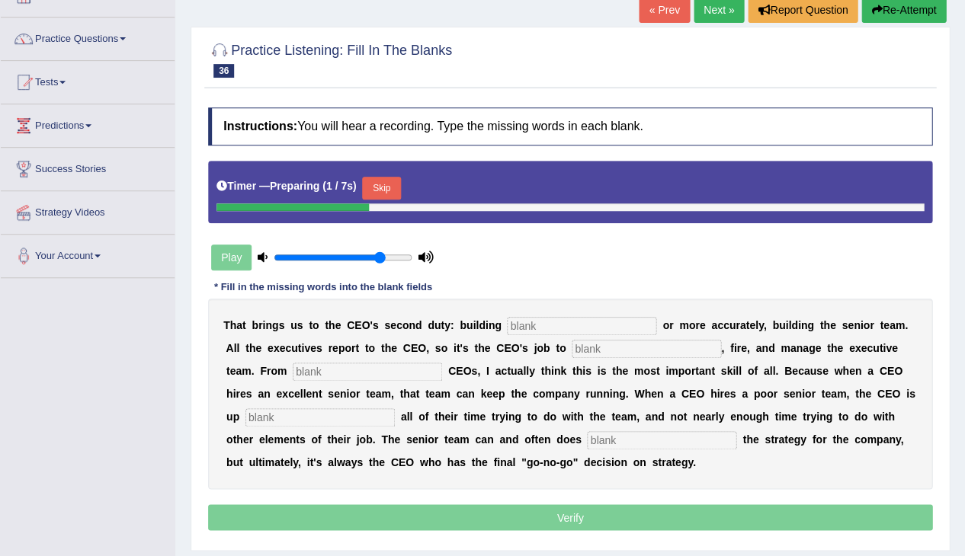
scroll to position [192, 0]
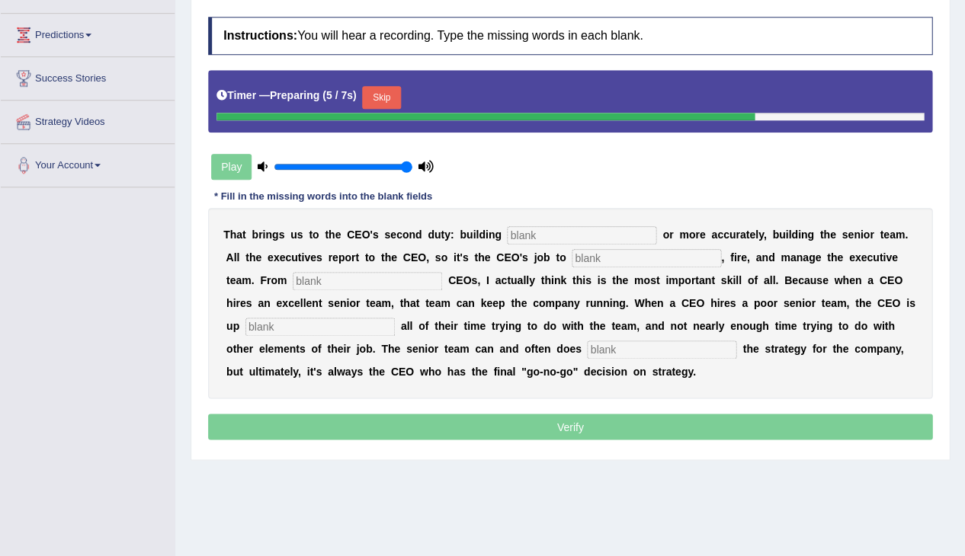
click at [402, 165] on input "range" at bounding box center [343, 167] width 139 height 12
type input "0.95"
click at [399, 164] on input "range" at bounding box center [343, 167] width 139 height 12
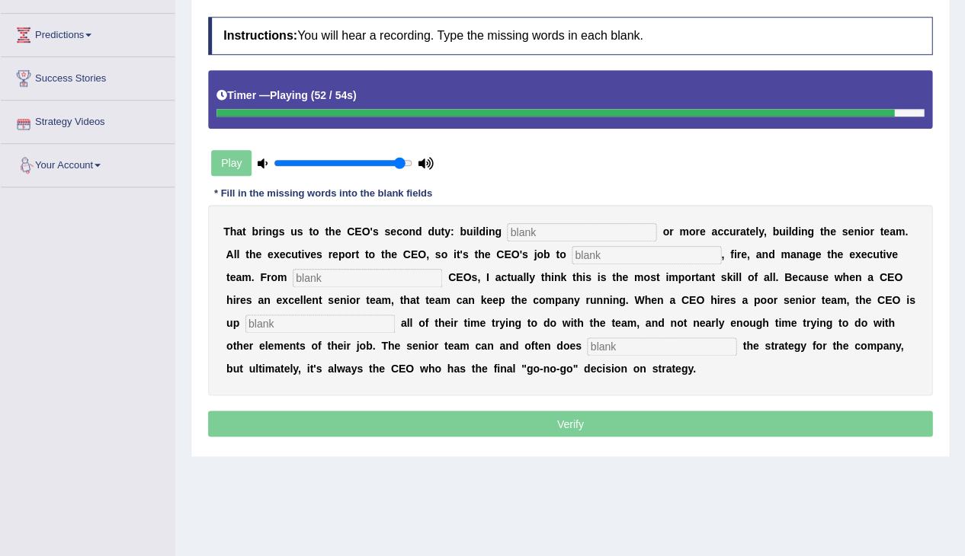
click at [527, 233] on input "text" at bounding box center [581, 232] width 149 height 18
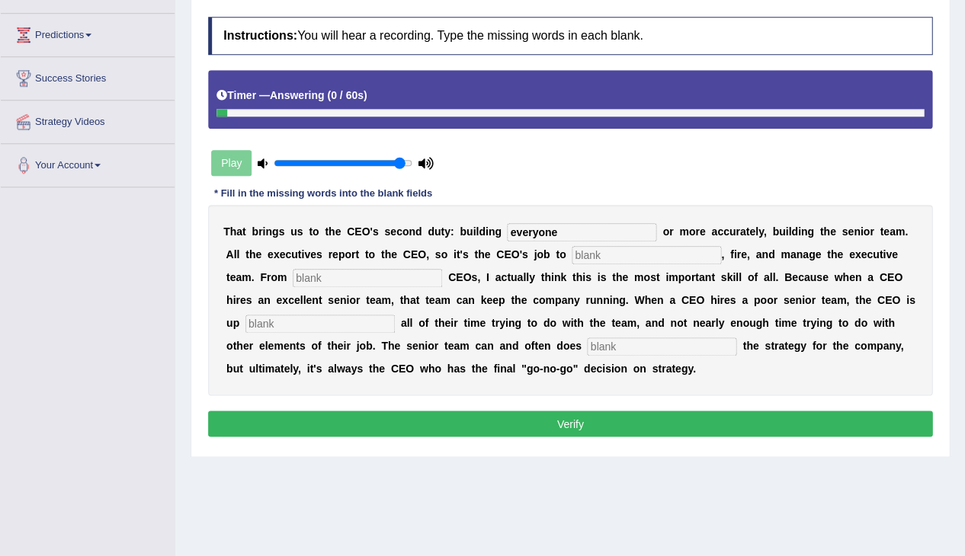
type input "everyone"
type input "hire"
type input "coaching"
type input "spending"
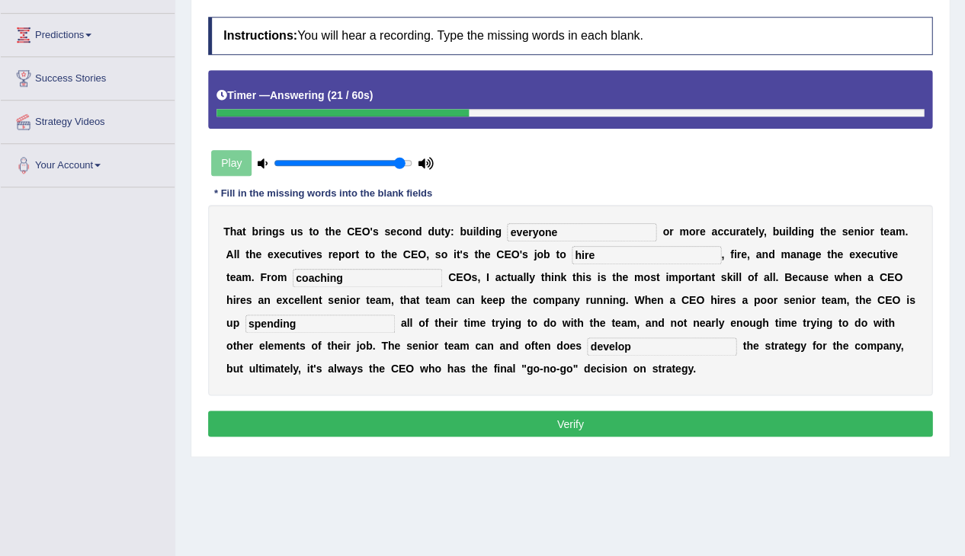
type input "develop"
click at [730, 411] on button "Verify" at bounding box center [570, 424] width 724 height 26
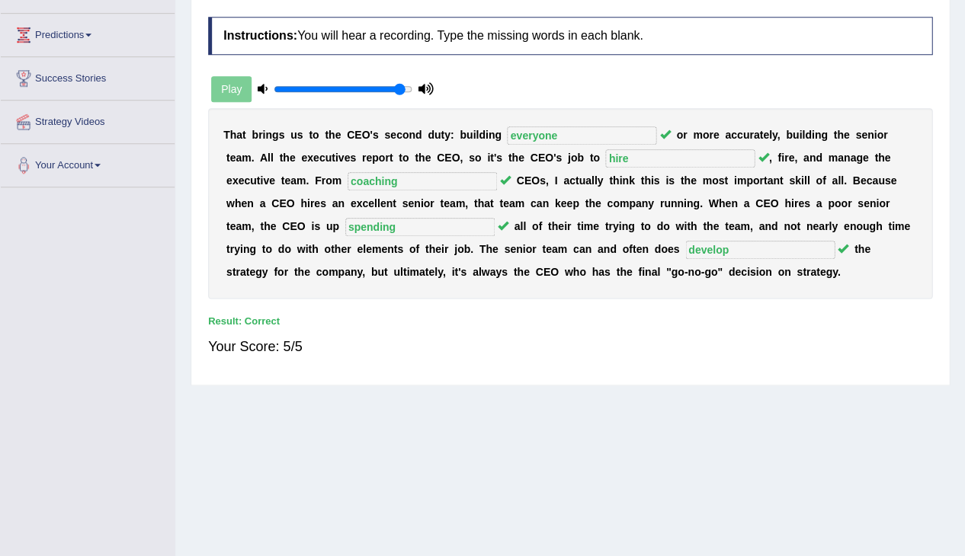
scroll to position [0, 0]
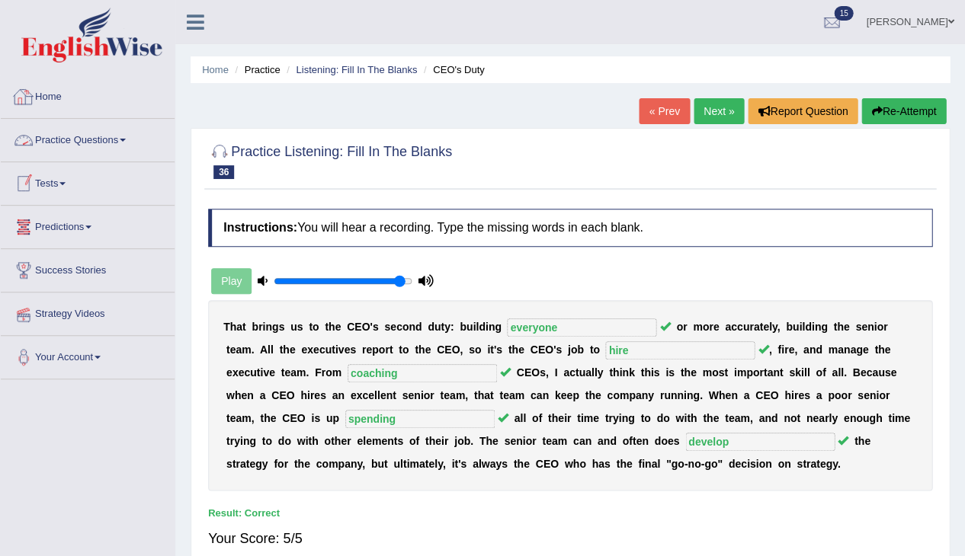
click at [49, 88] on link "Home" at bounding box center [88, 94] width 174 height 38
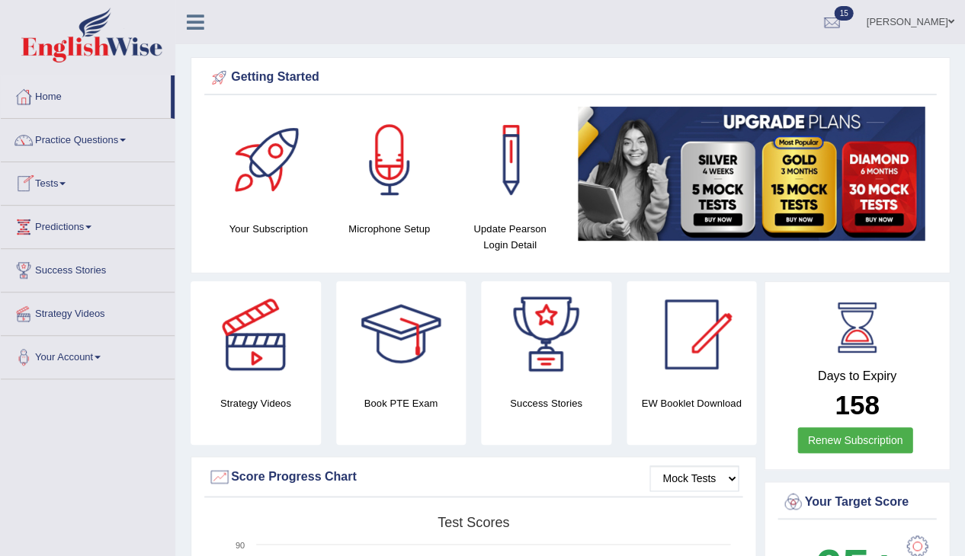
click at [85, 156] on li "Practice Questions Speaking Practice Read Aloud Repeat Sentence Describe Image …" at bounding box center [88, 140] width 174 height 43
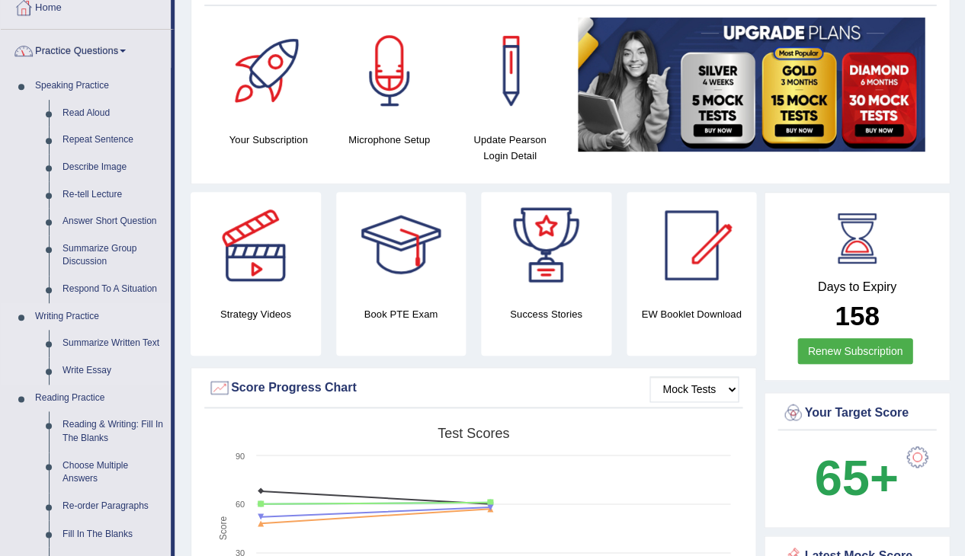
scroll to position [91, 0]
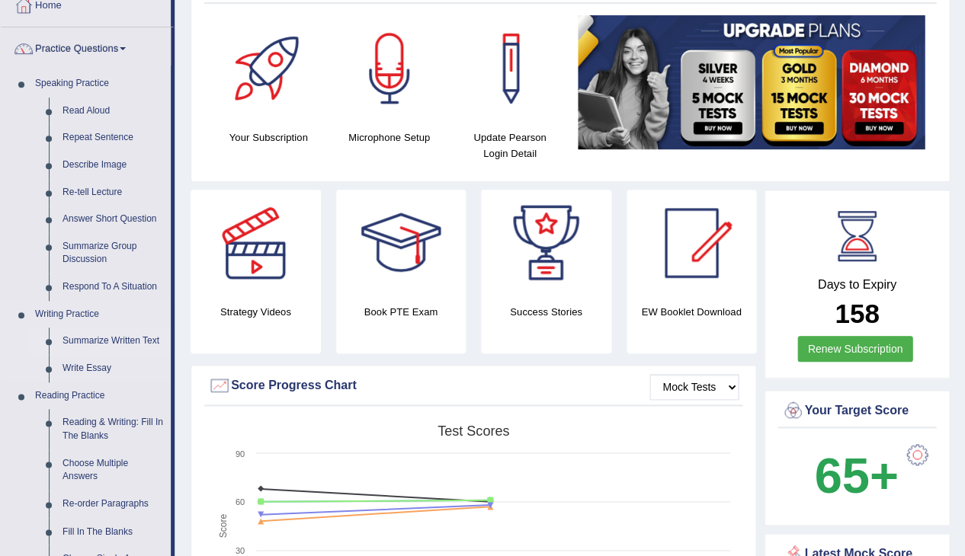
click at [95, 340] on link "Summarize Written Text" at bounding box center [113, 341] width 115 height 27
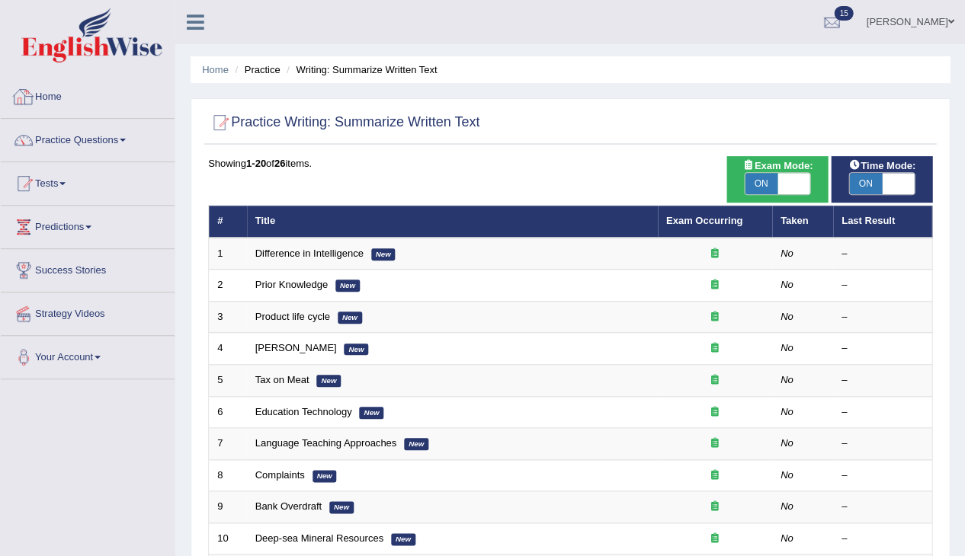
click at [77, 95] on link "Home" at bounding box center [88, 94] width 174 height 38
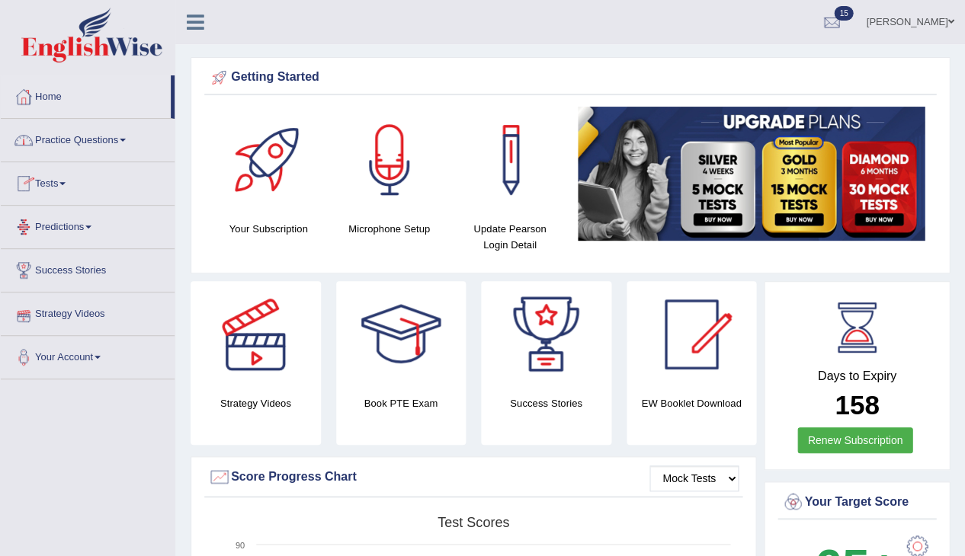
click at [70, 140] on link "Practice Questions" at bounding box center [88, 138] width 174 height 38
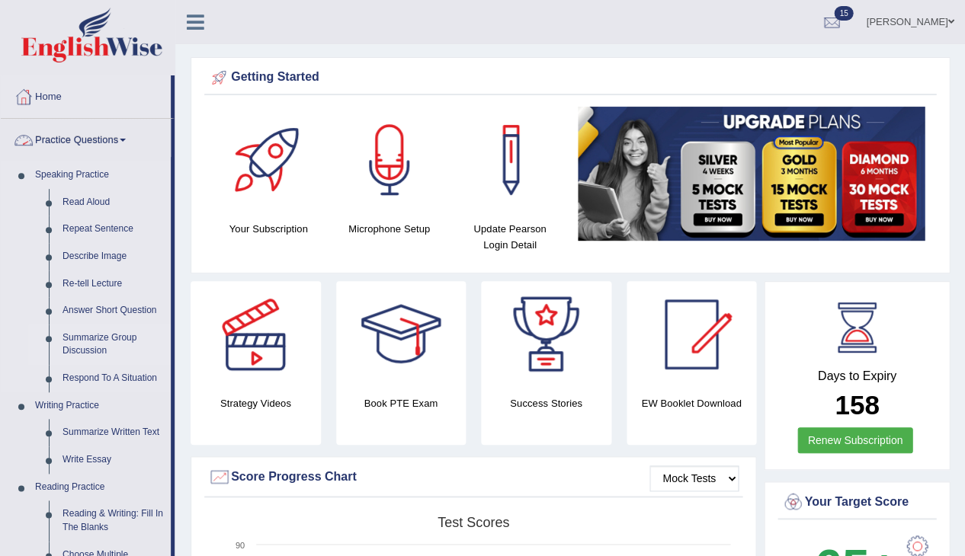
scroll to position [18, 0]
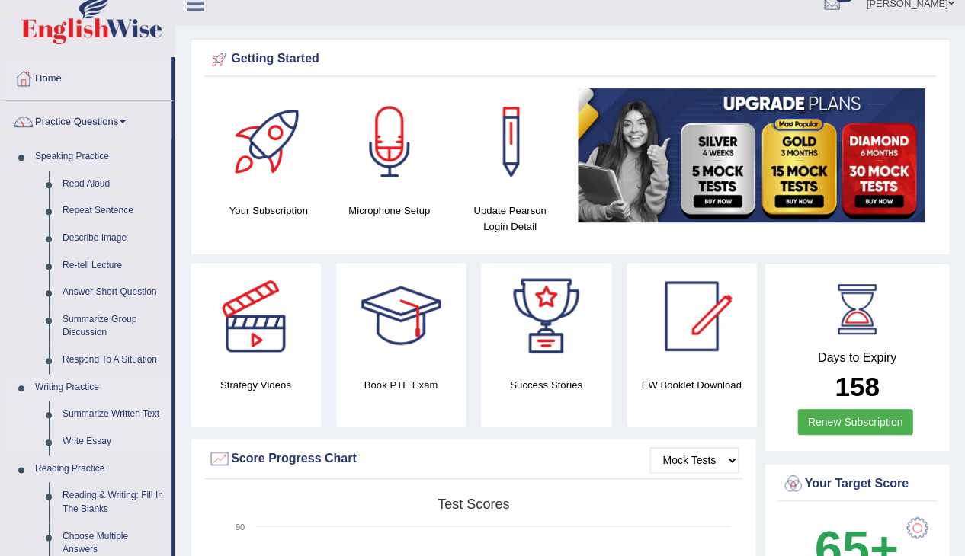
click at [93, 415] on link "Summarize Written Text" at bounding box center [113, 414] width 115 height 27
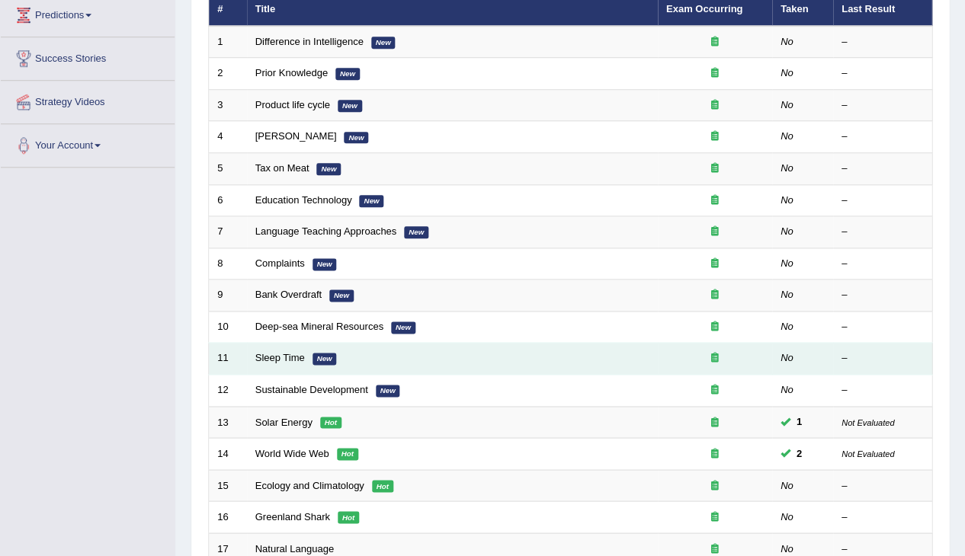
scroll to position [248, 0]
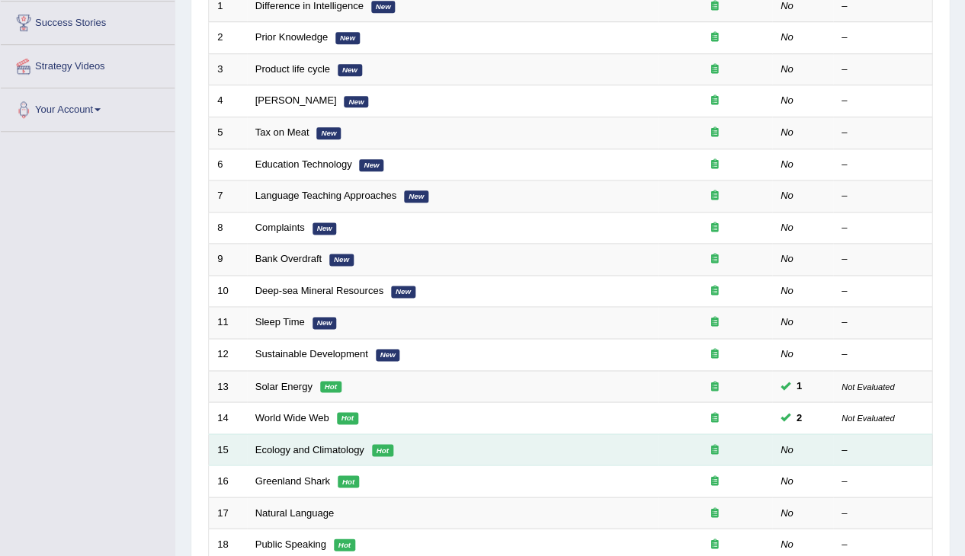
click at [314, 448] on td "Ecology and Climatology Hot" at bounding box center [452, 450] width 411 height 32
click at [303, 444] on link "Ecology and Climatology" at bounding box center [309, 449] width 109 height 11
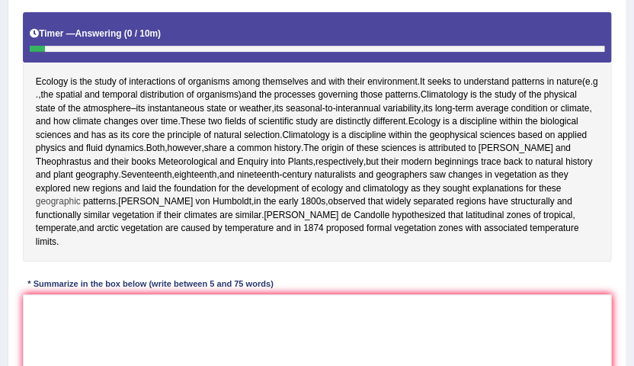
scroll to position [300, 0]
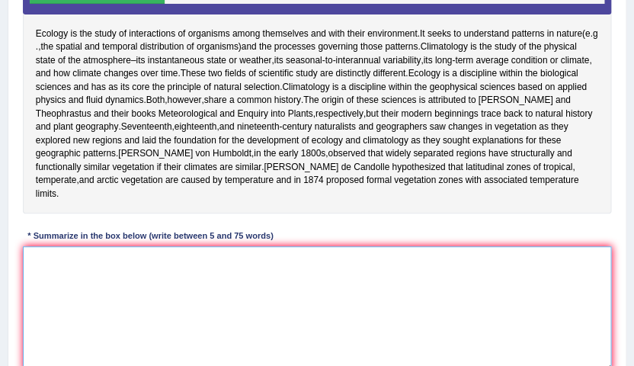
click at [270, 297] on textarea at bounding box center [317, 309] width 589 height 126
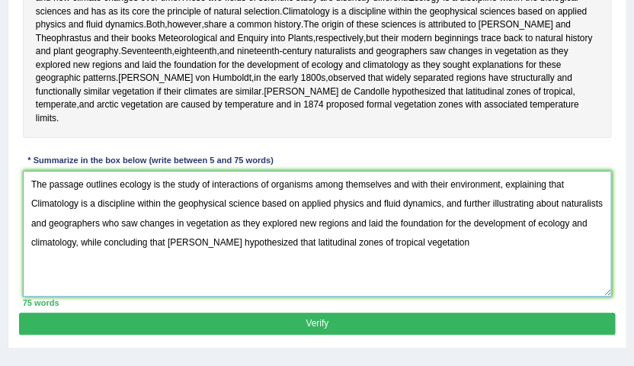
scroll to position [375, 0]
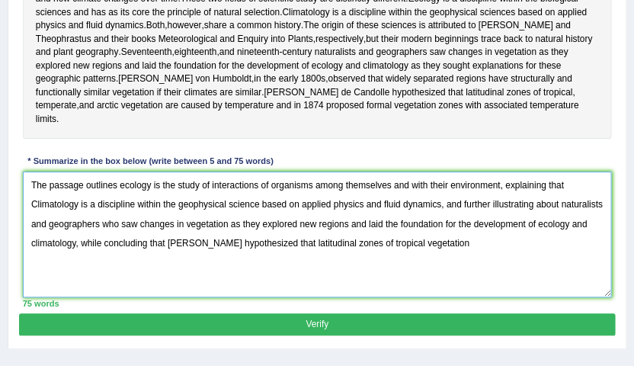
click at [386, 248] on textarea "The passage outlines ecology is the study of interactions of organisms among th…" at bounding box center [317, 234] width 589 height 126
drag, startPoint x: 481, startPoint y: 245, endPoint x: 312, endPoint y: 253, distance: 169.4
click at [312, 253] on textarea "The passage outlines ecology is the study of interactions of organisms among th…" at bounding box center [317, 234] width 589 height 126
click at [317, 252] on textarea "The passage outlines ecology is the study of interactions of organisms among th…" at bounding box center [317, 234] width 589 height 126
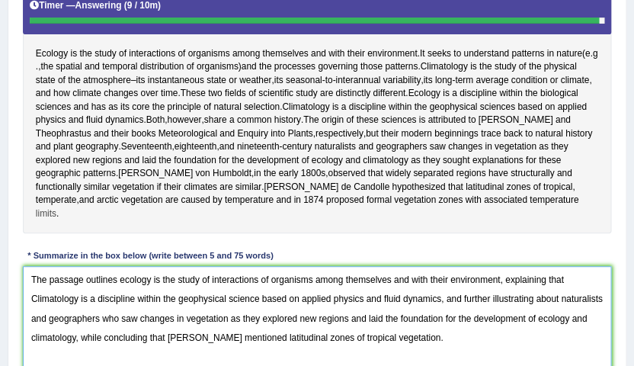
scroll to position [354, 0]
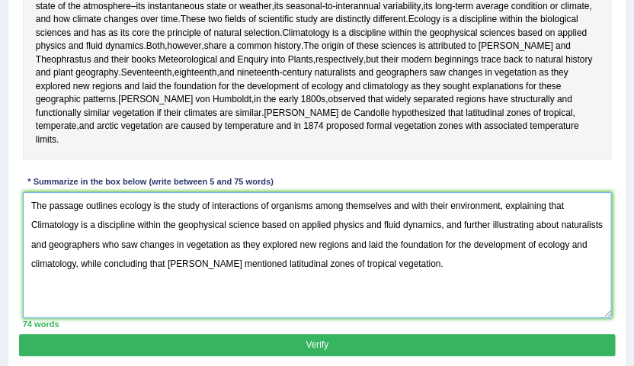
type textarea "The passage outlines ecology is the study of interactions of organisms among th…"
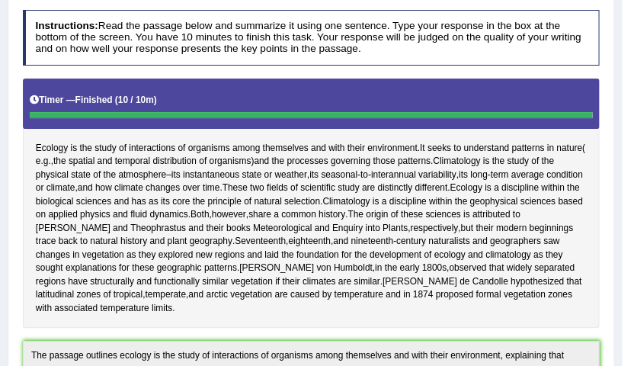
scroll to position [0, 0]
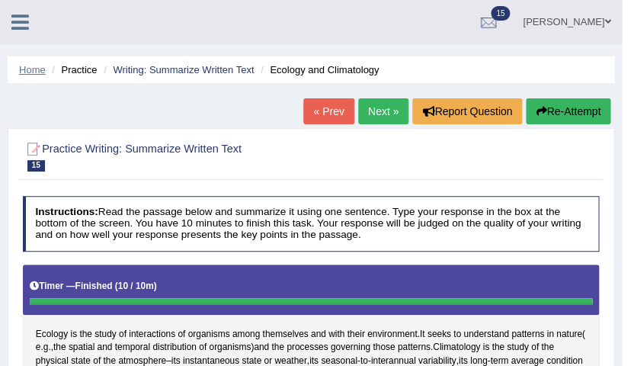
click at [19, 72] on link "Home" at bounding box center [32, 69] width 27 height 11
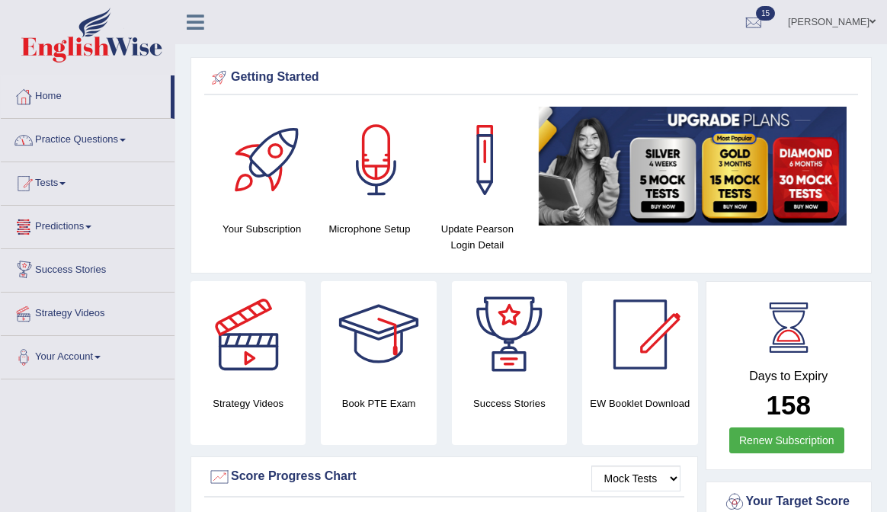
click at [89, 227] on link "Predictions" at bounding box center [88, 225] width 174 height 38
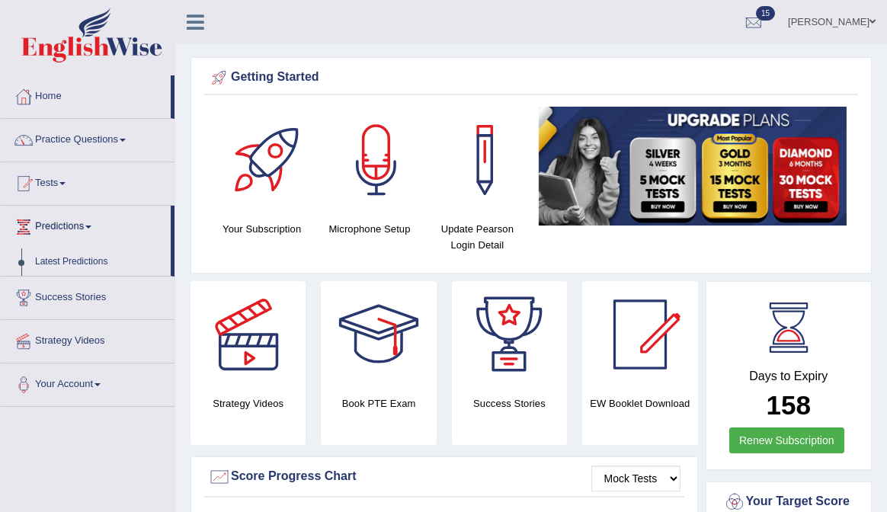
click at [63, 261] on link "Latest Predictions" at bounding box center [99, 261] width 143 height 27
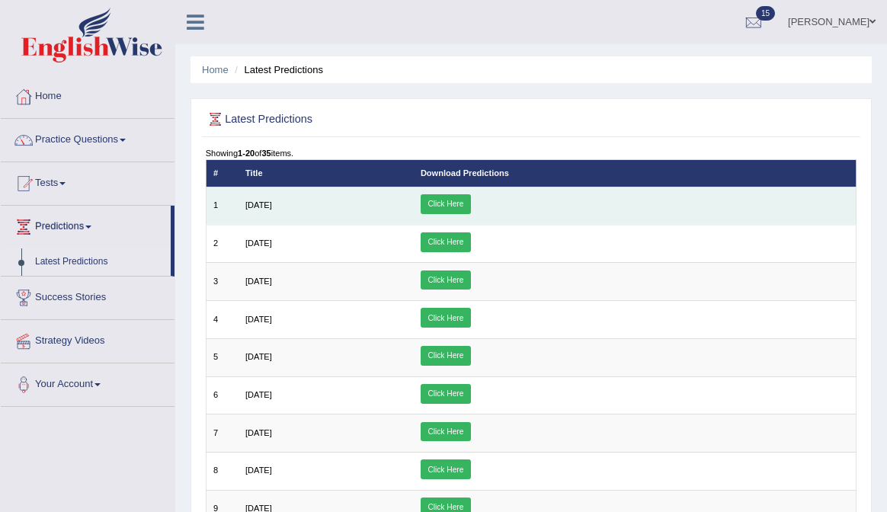
drag, startPoint x: 537, startPoint y: 208, endPoint x: 529, endPoint y: 209, distance: 7.7
click at [471, 208] on link "Click Here" at bounding box center [446, 204] width 50 height 20
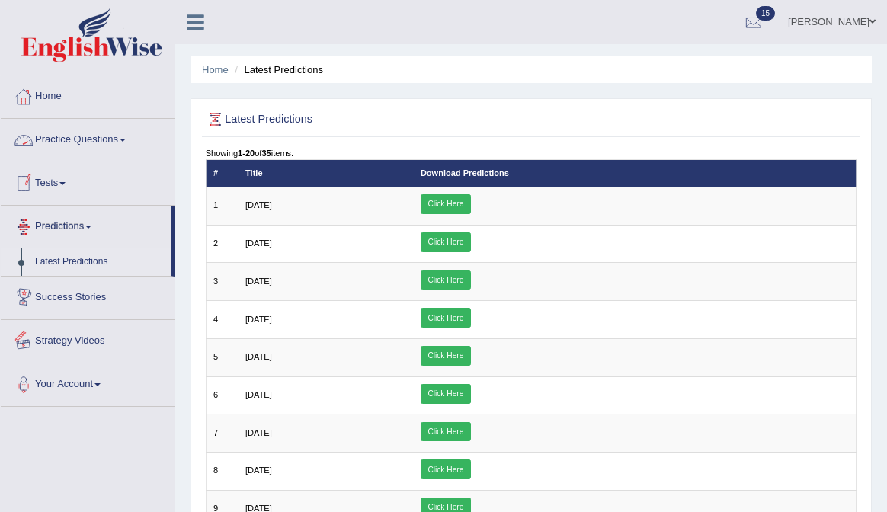
click at [44, 292] on link "Success Stories" at bounding box center [88, 296] width 174 height 38
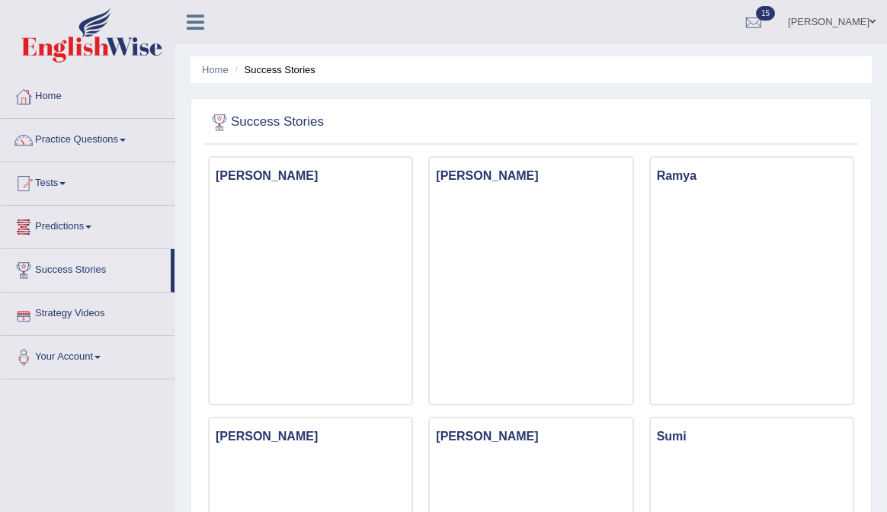
click at [64, 312] on link "Strategy Videos" at bounding box center [88, 312] width 174 height 38
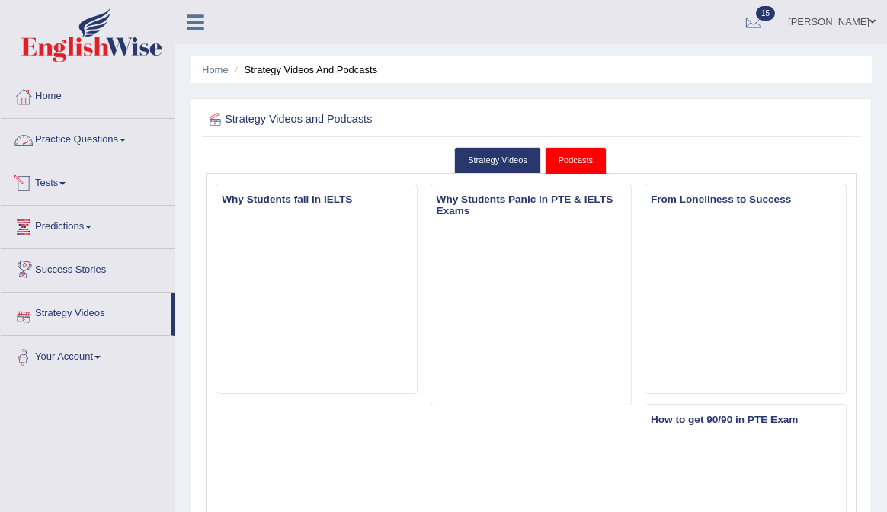
click at [73, 145] on link "Practice Questions" at bounding box center [88, 138] width 174 height 38
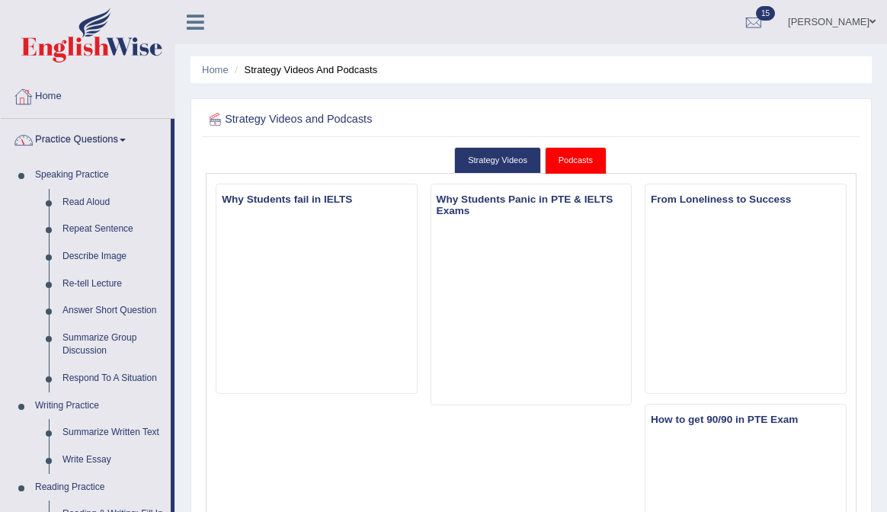
click at [55, 102] on link "Home" at bounding box center [88, 94] width 174 height 38
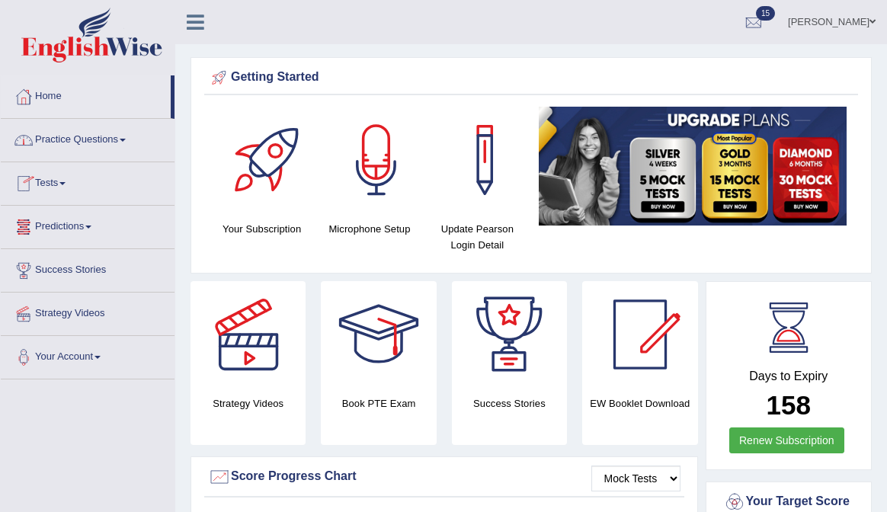
click at [94, 143] on link "Practice Questions" at bounding box center [88, 138] width 174 height 38
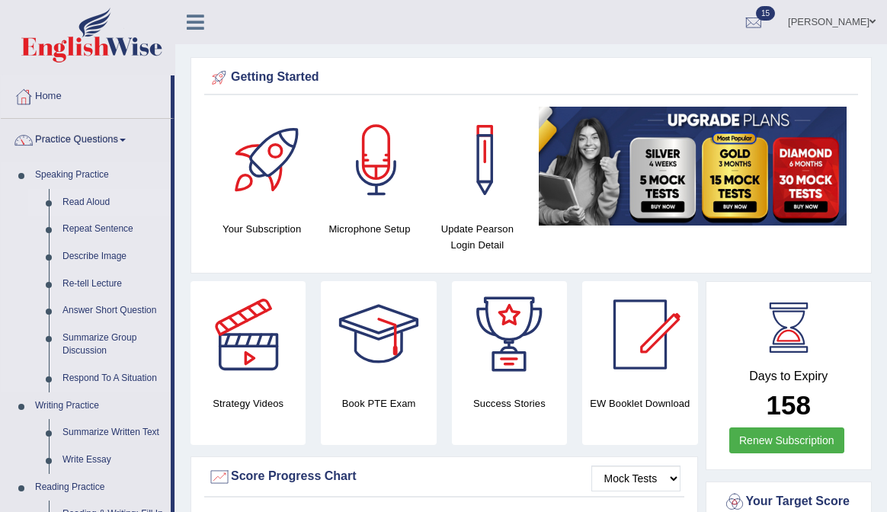
click at [76, 201] on link "Read Aloud" at bounding box center [113, 202] width 115 height 27
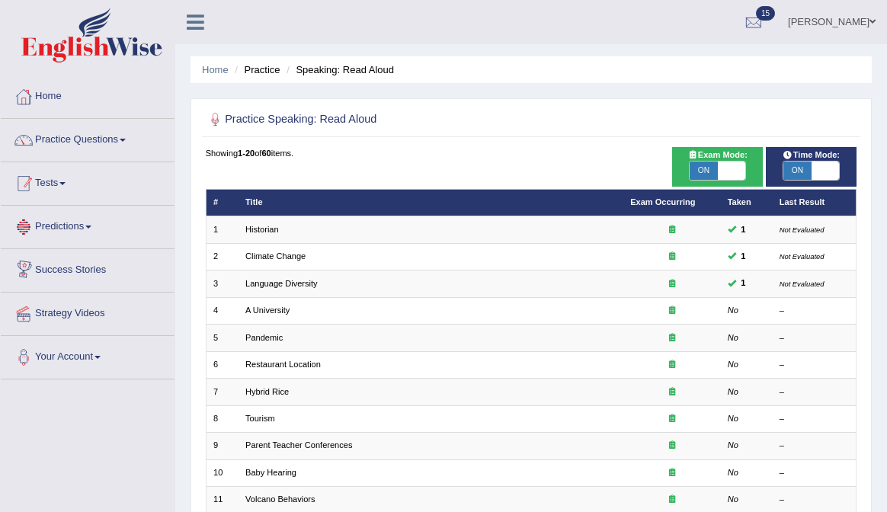
click at [52, 187] on link "Tests" at bounding box center [88, 181] width 174 height 38
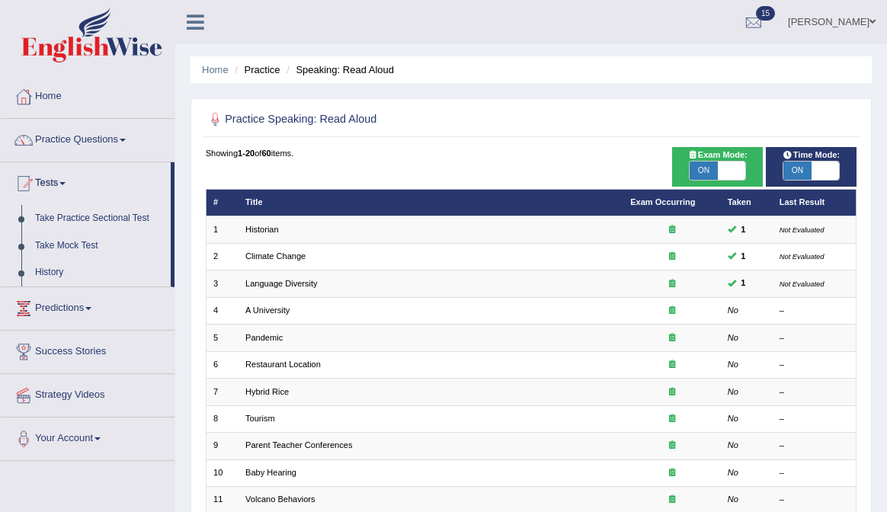
click at [69, 223] on link "Take Practice Sectional Test" at bounding box center [99, 218] width 143 height 27
